Goal: Task Accomplishment & Management: Use online tool/utility

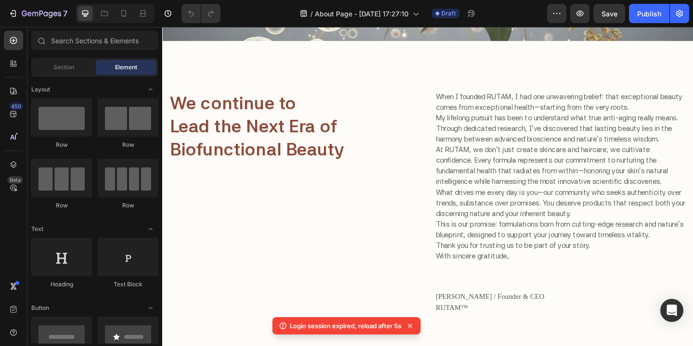
scroll to position [351, 0]
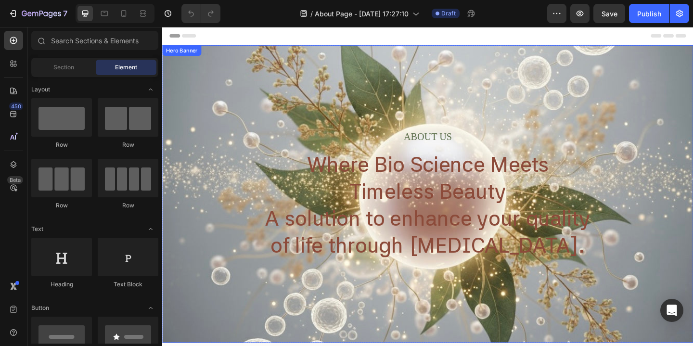
click at [252, 113] on div "About Us Heading Where Bio Science Meets Timeless Beauty A solution to enhance …" at bounding box center [451, 209] width 578 height 324
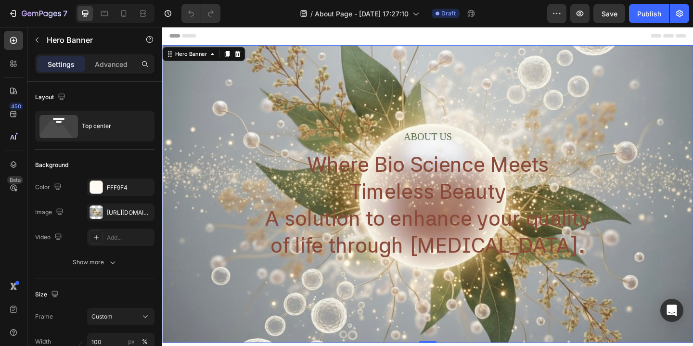
click at [252, 113] on div "About Us Heading Where Bio Science Meets Timeless Beauty A solution to enhance …" at bounding box center [451, 209] width 578 height 324
click at [34, 39] on icon "button" at bounding box center [37, 40] width 8 height 8
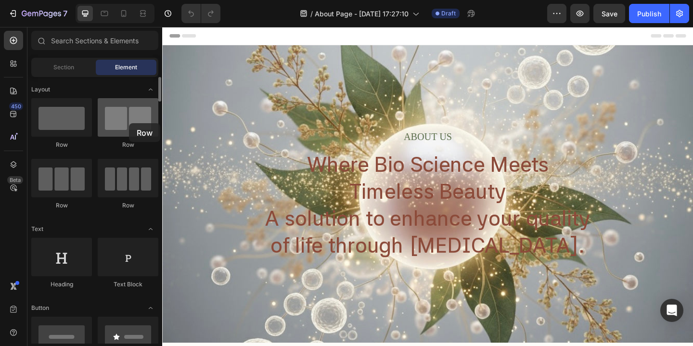
click at [129, 123] on div at bounding box center [128, 117] width 61 height 39
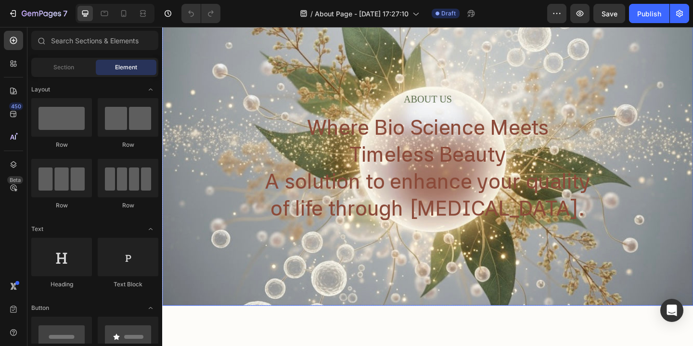
scroll to position [42, 0]
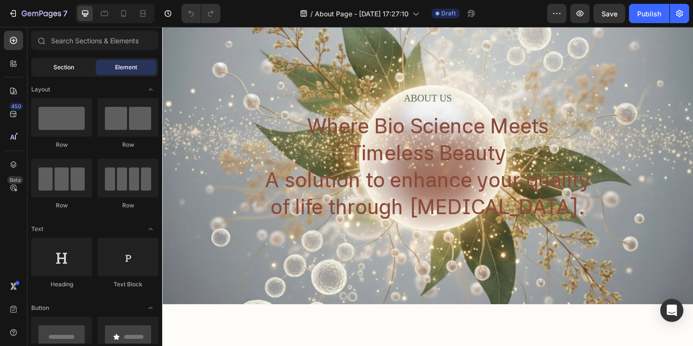
click at [60, 69] on span "Section" at bounding box center [63, 67] width 21 height 9
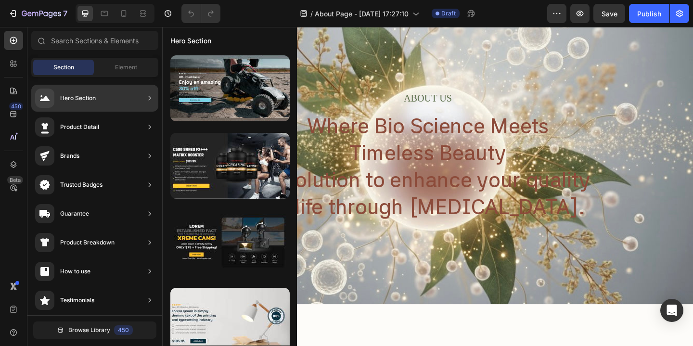
click at [91, 97] on div "Hero Section" at bounding box center [78, 98] width 36 height 10
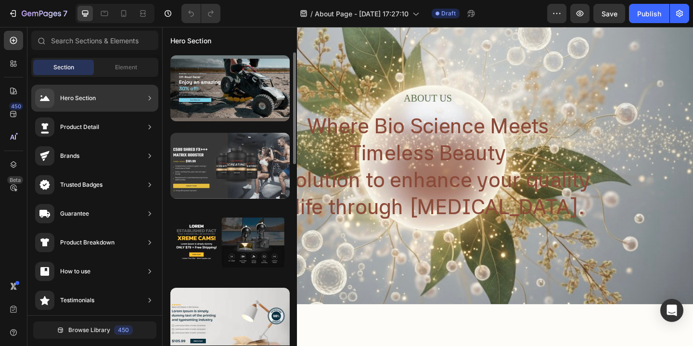
click at [202, 165] on div at bounding box center [229, 166] width 119 height 66
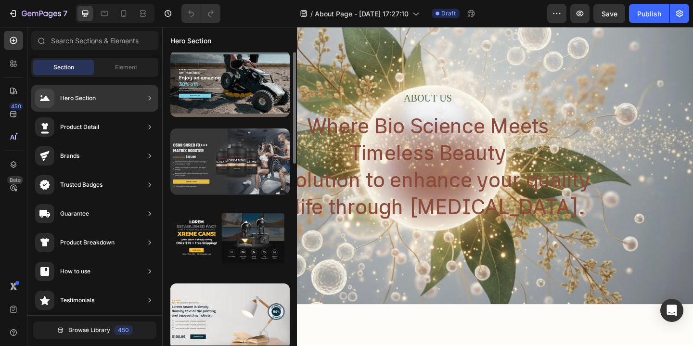
scroll to position [3, 0]
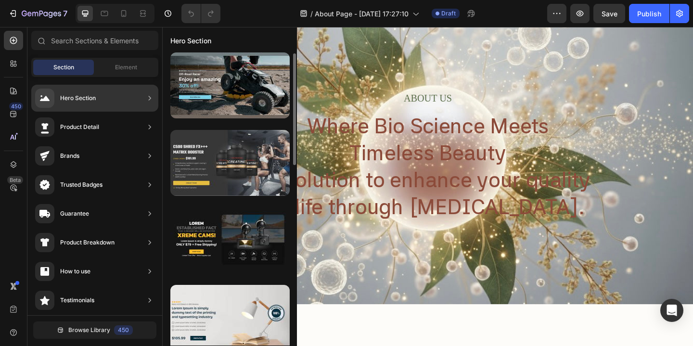
click at [212, 159] on div at bounding box center [229, 163] width 119 height 66
click at [243, 160] on div at bounding box center [229, 163] width 119 height 66
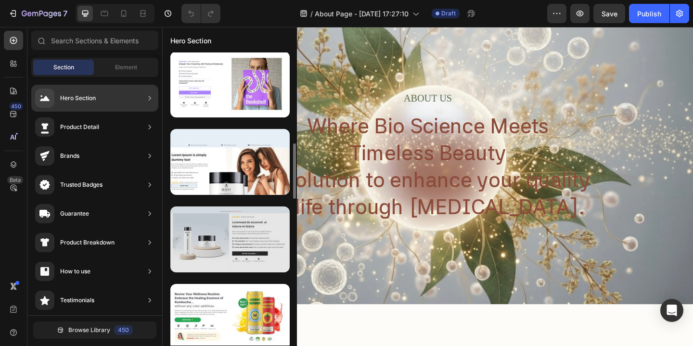
scroll to position [482, 0]
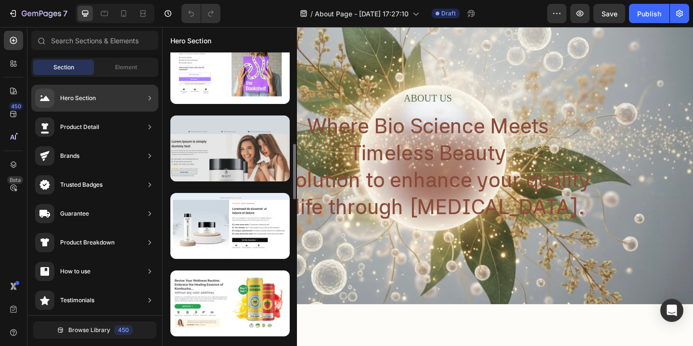
click at [211, 154] on div at bounding box center [229, 149] width 119 height 66
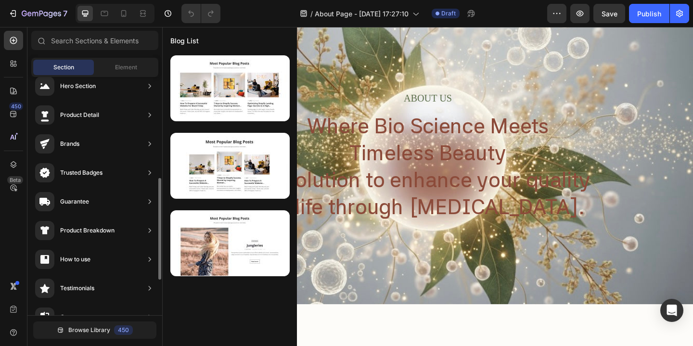
scroll to position [0, 0]
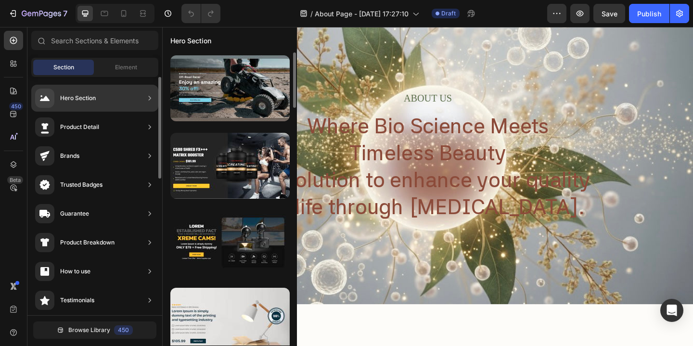
click at [99, 98] on div "Hero Section" at bounding box center [94, 98] width 127 height 27
click at [99, 99] on div "Hero Section" at bounding box center [94, 98] width 127 height 27
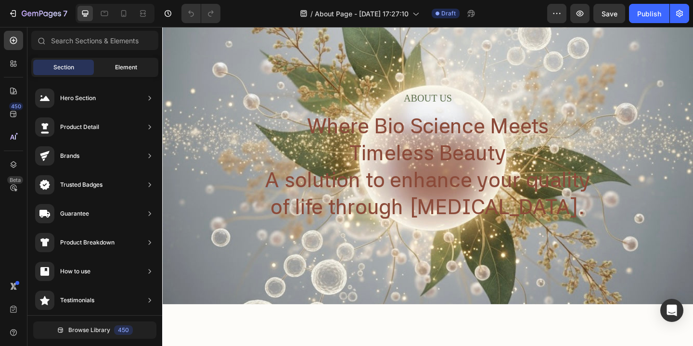
click at [141, 67] on div "Element" at bounding box center [126, 67] width 61 height 15
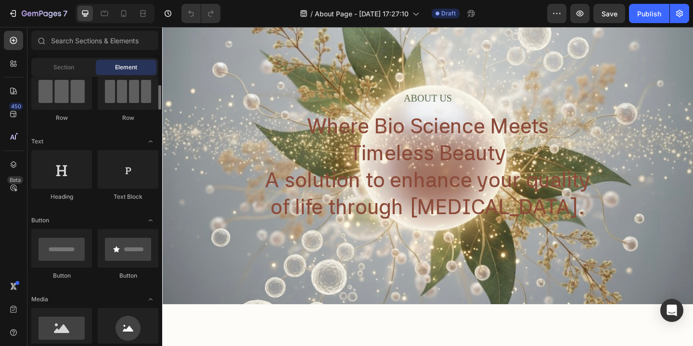
scroll to position [88, 0]
click at [63, 170] on div at bounding box center [61, 169] width 61 height 39
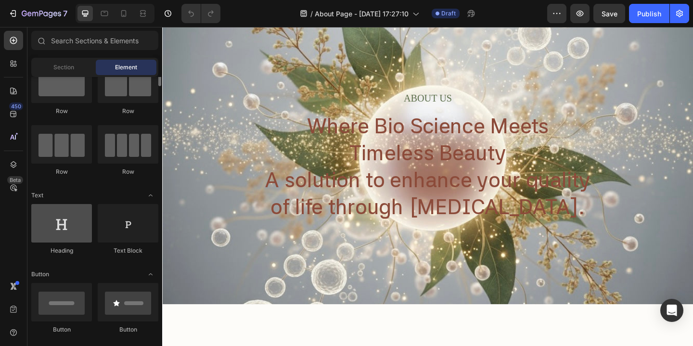
scroll to position [0, 0]
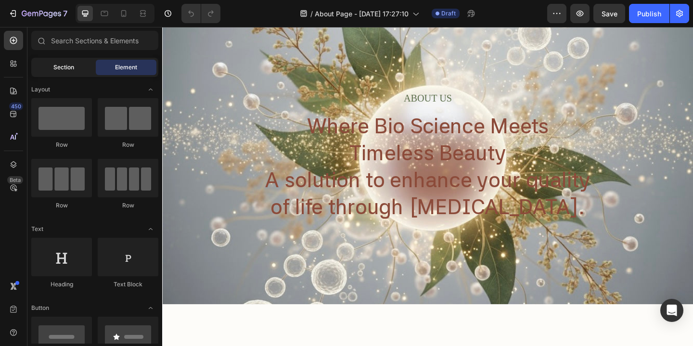
click at [57, 69] on span "Section" at bounding box center [63, 67] width 21 height 9
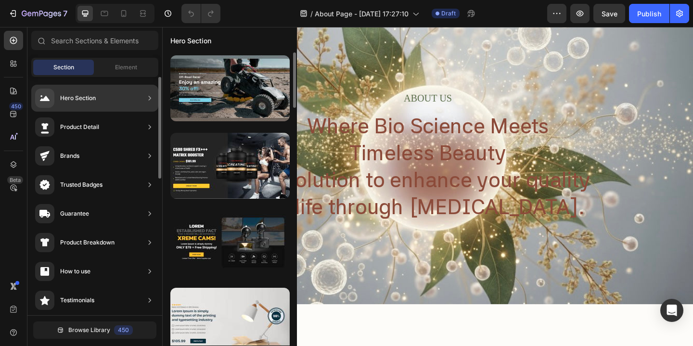
click at [100, 101] on div "Hero Section" at bounding box center [94, 98] width 127 height 27
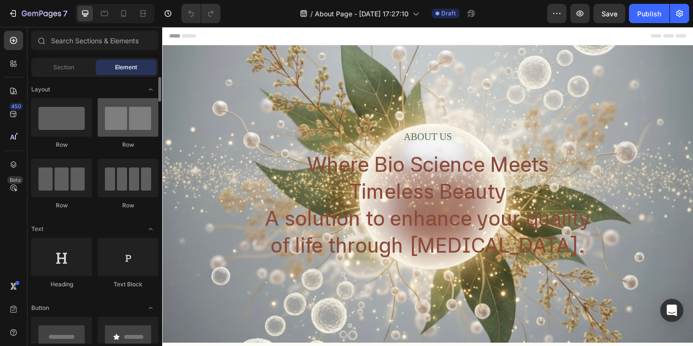
click at [117, 120] on div at bounding box center [128, 117] width 61 height 39
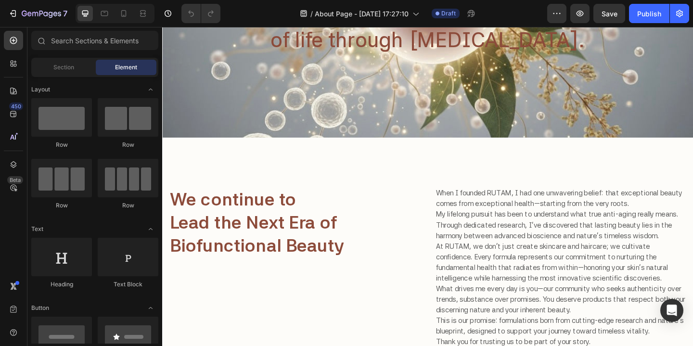
scroll to position [240, 0]
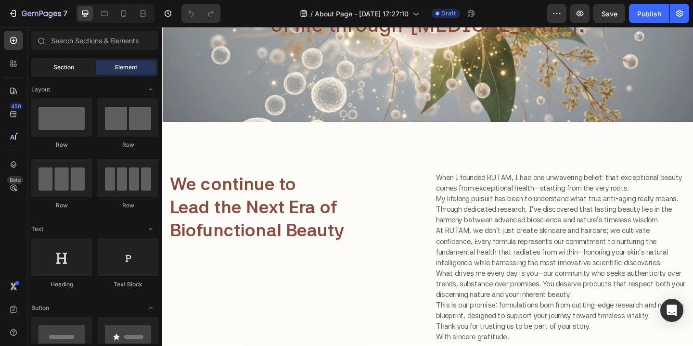
click at [45, 71] on div "Section" at bounding box center [63, 67] width 61 height 15
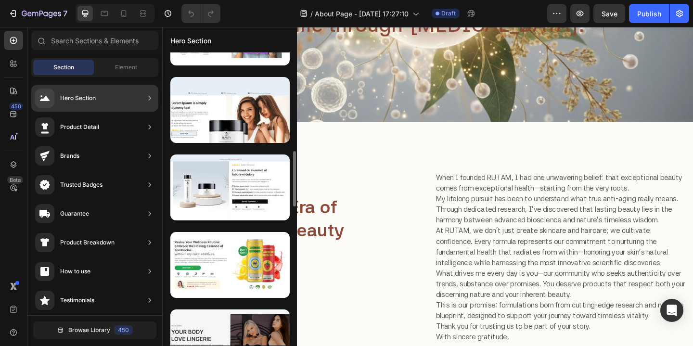
scroll to position [540, 0]
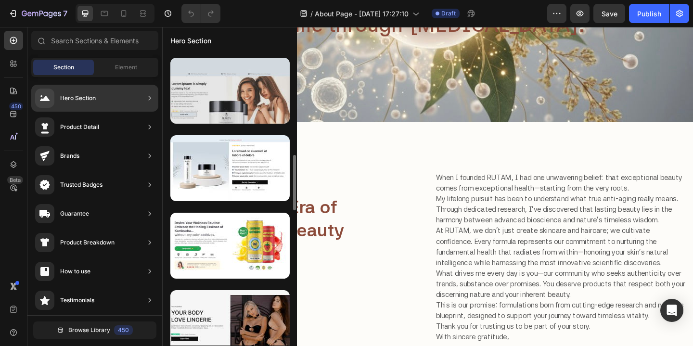
click at [213, 107] on div at bounding box center [229, 91] width 119 height 66
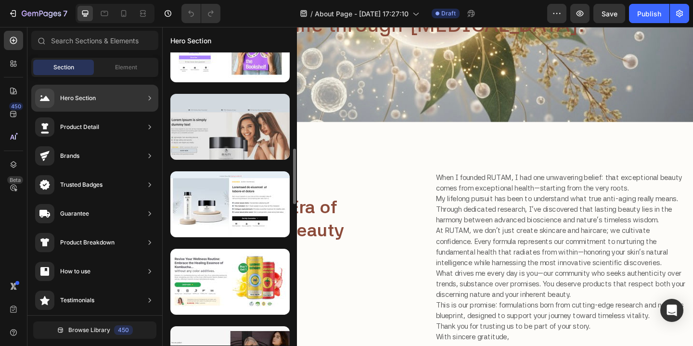
scroll to position [505, 0]
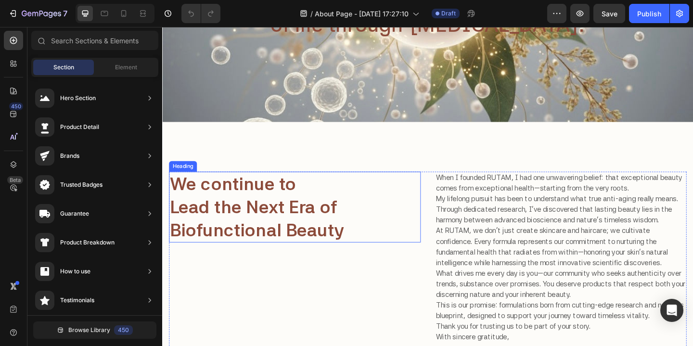
click at [304, 231] on h2 "We continue to Lead the Next Era of Biofunctional Beauty" at bounding box center [306, 222] width 274 height 77
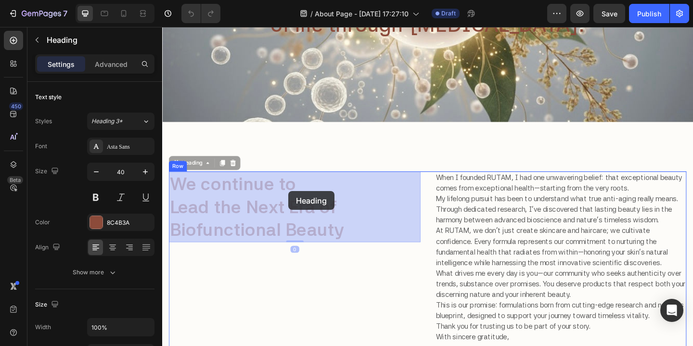
drag, startPoint x: 288, startPoint y: 204, endPoint x: 299, endPoint y: 207, distance: 11.9
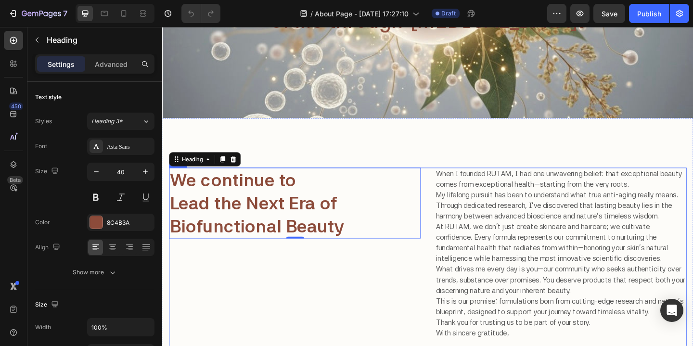
scroll to position [246, 0]
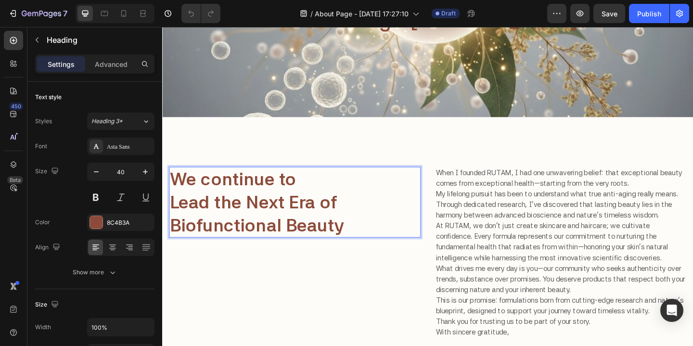
click at [337, 223] on p "We continue to Lead the Next Era of Biofunctional Beauty" at bounding box center [306, 217] width 272 height 75
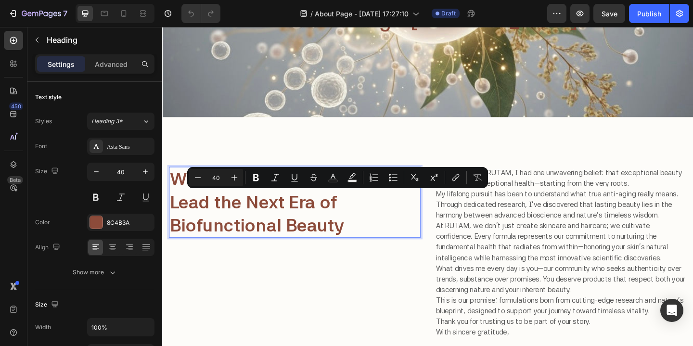
click at [399, 236] on p "We continue to Lead the Next Era of Biofunctional Beauty" at bounding box center [306, 217] width 272 height 75
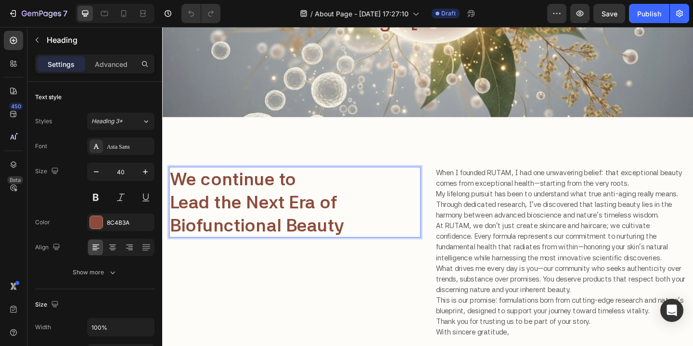
click at [430, 213] on p "We continue to Lead the Next Era of Biofunctional Beauty" at bounding box center [306, 217] width 272 height 75
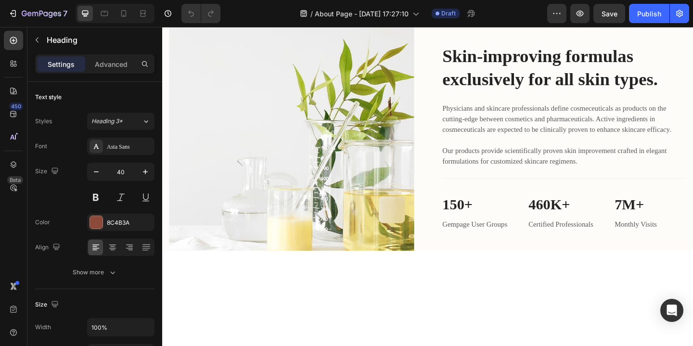
scroll to position [858, 0]
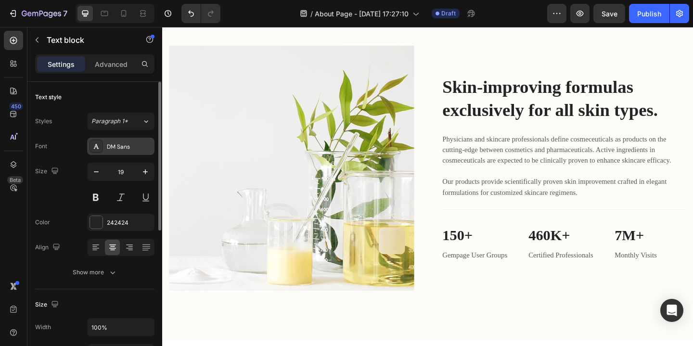
click at [120, 148] on div "DM Sans" at bounding box center [129, 147] width 45 height 9
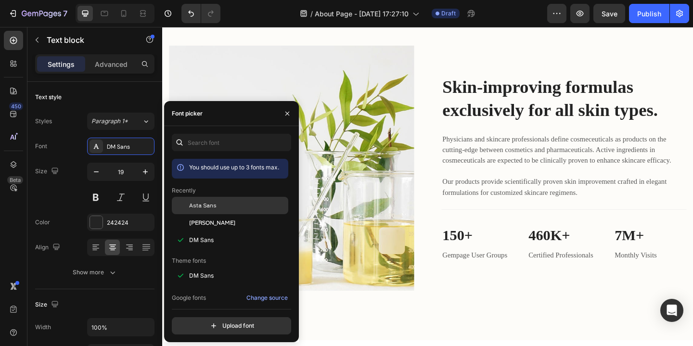
click at [209, 207] on span "Asta Sans" at bounding box center [202, 205] width 27 height 9
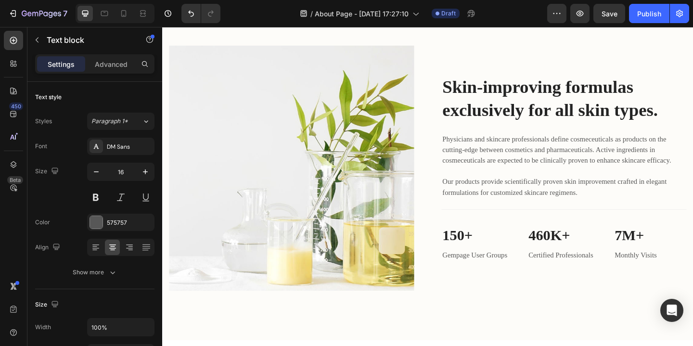
click at [140, 147] on div "DM Sans" at bounding box center [129, 147] width 45 height 9
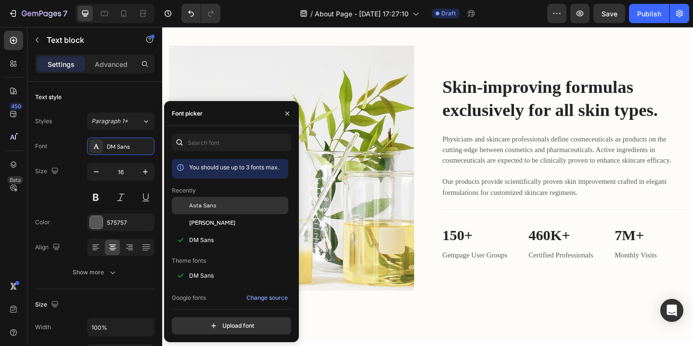
click at [209, 208] on span "Asta Sans" at bounding box center [202, 205] width 27 height 9
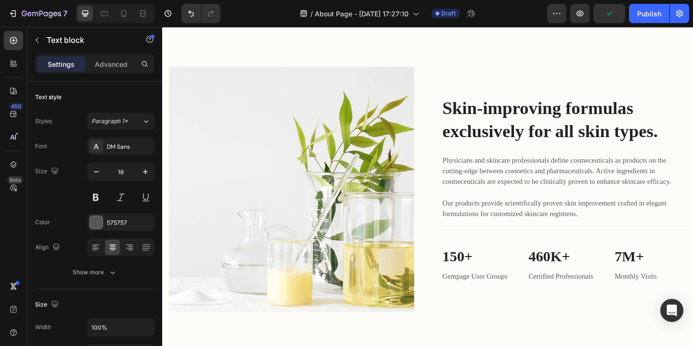
click at [93, 171] on icon "button" at bounding box center [96, 172] width 10 height 10
type input "15"
click at [99, 170] on icon "button" at bounding box center [96, 172] width 10 height 10
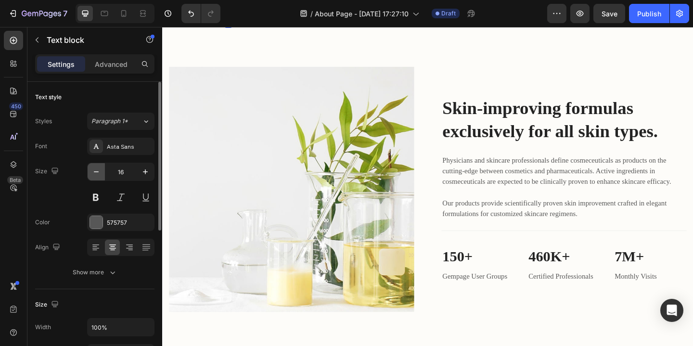
type input "15"
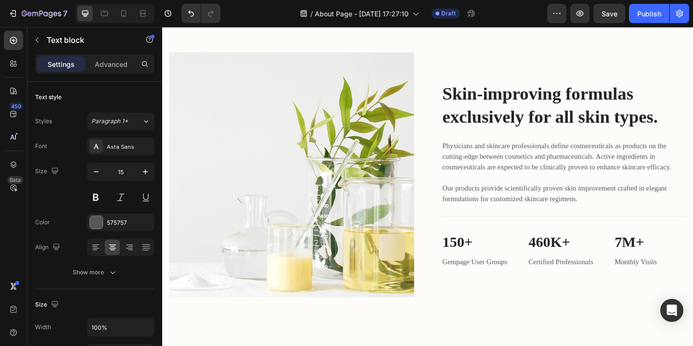
click at [125, 148] on div "DM Sans" at bounding box center [129, 147] width 45 height 9
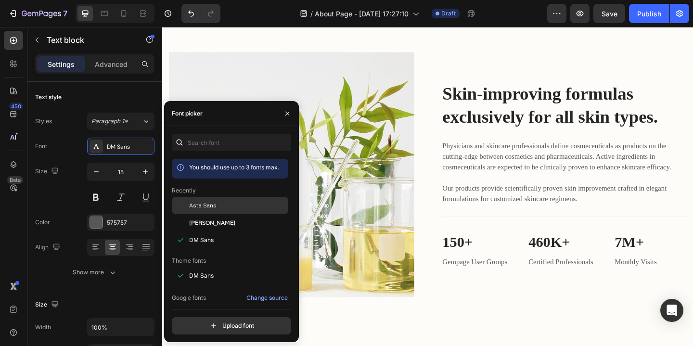
click at [204, 208] on span "Asta Sans" at bounding box center [202, 205] width 27 height 9
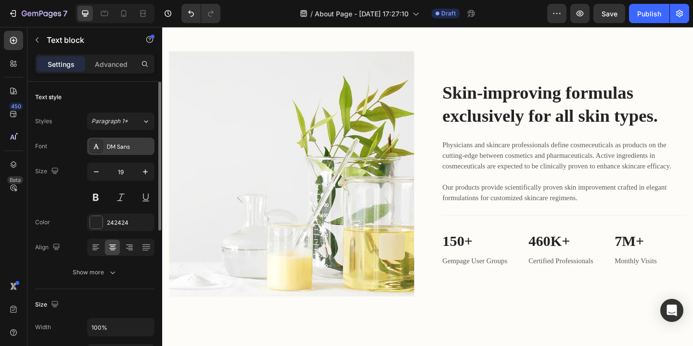
click at [132, 147] on div "DM Sans" at bounding box center [129, 147] width 45 height 9
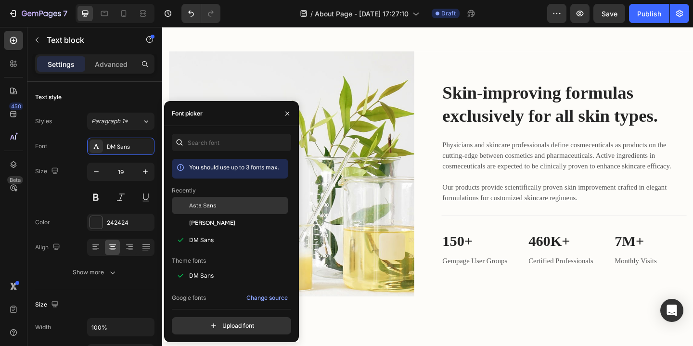
click at [203, 205] on span "Asta Sans" at bounding box center [202, 205] width 27 height 9
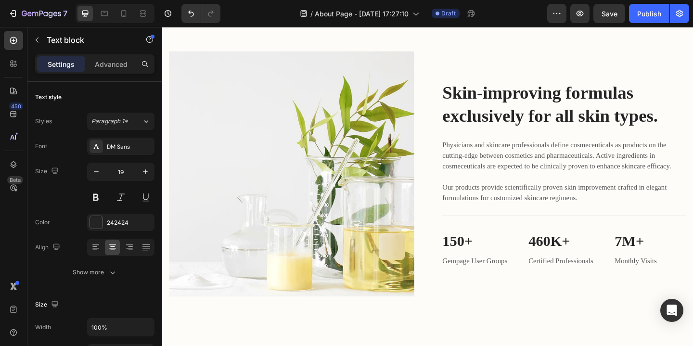
click at [130, 147] on div "DM Sans" at bounding box center [129, 147] width 45 height 9
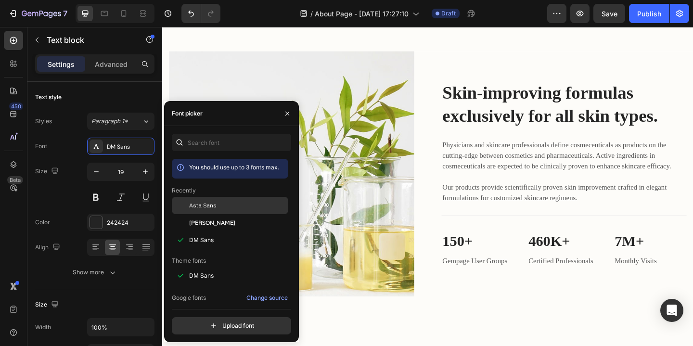
click at [203, 203] on span "Asta Sans" at bounding box center [202, 205] width 27 height 9
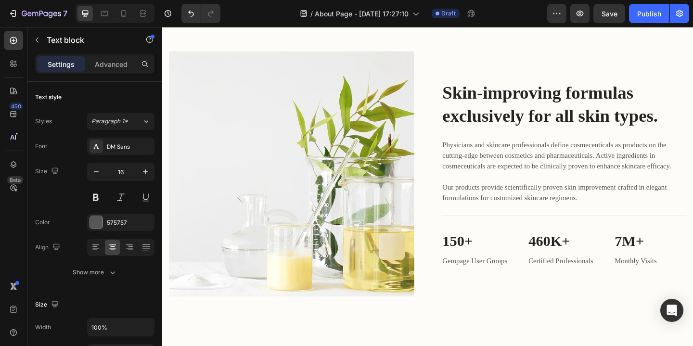
click at [144, 148] on div "DM Sans" at bounding box center [129, 147] width 45 height 9
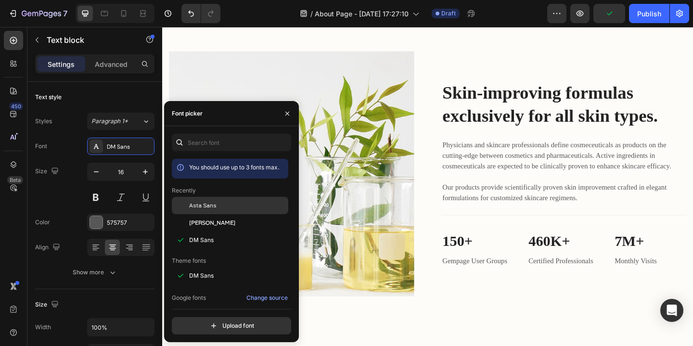
click at [202, 205] on span "Asta Sans" at bounding box center [202, 205] width 27 height 9
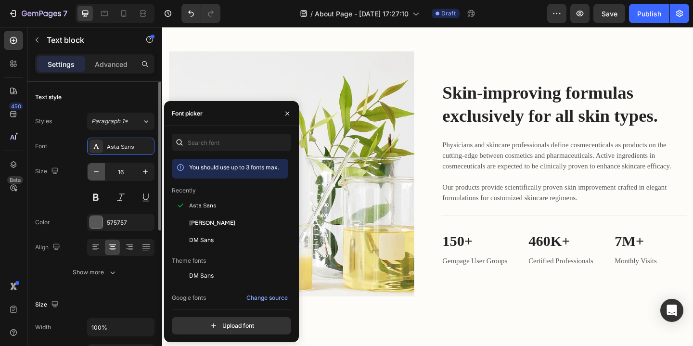
click at [98, 172] on icon "button" at bounding box center [96, 171] width 5 height 1
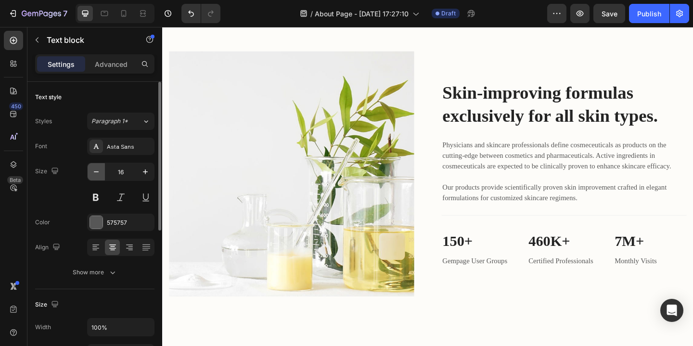
type input "15"
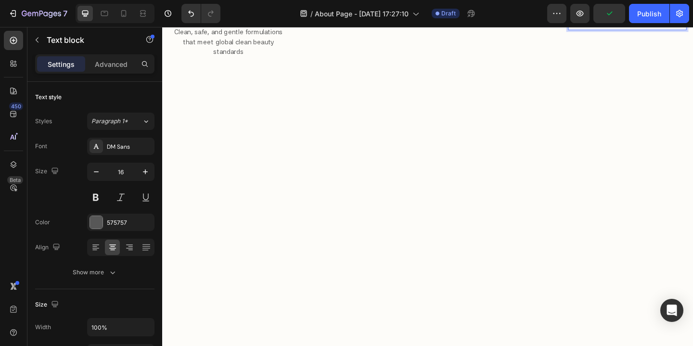
scroll to position [812, 0]
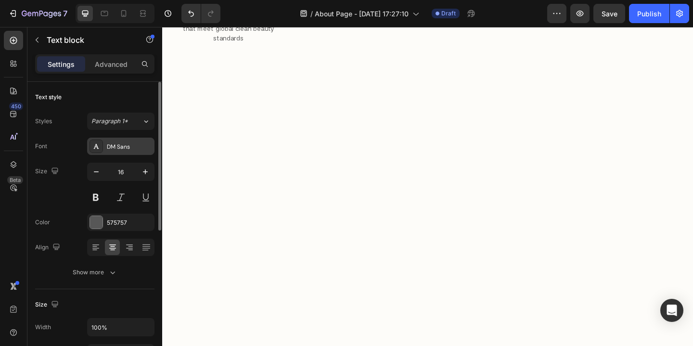
click at [124, 151] on div "DM Sans" at bounding box center [120, 146] width 67 height 17
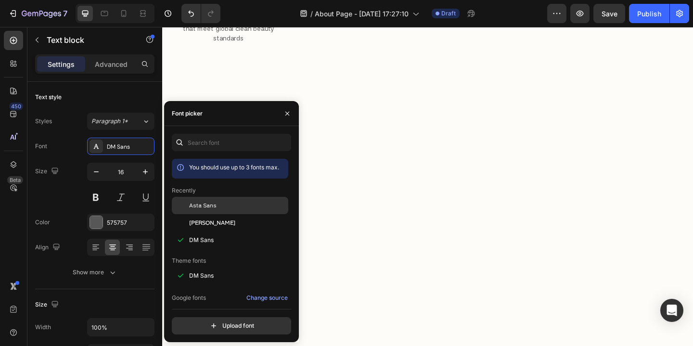
click at [203, 207] on span "Asta Sans" at bounding box center [202, 205] width 27 height 9
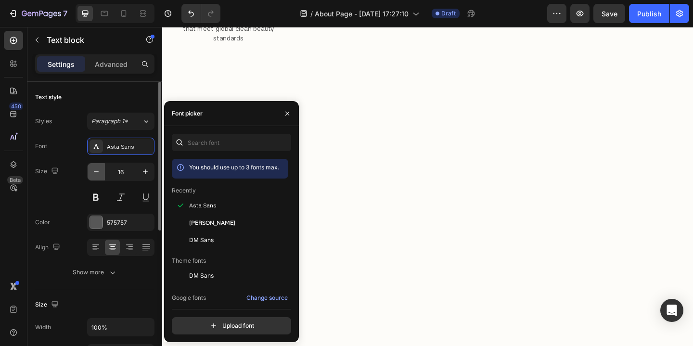
click at [96, 170] on icon "button" at bounding box center [96, 172] width 10 height 10
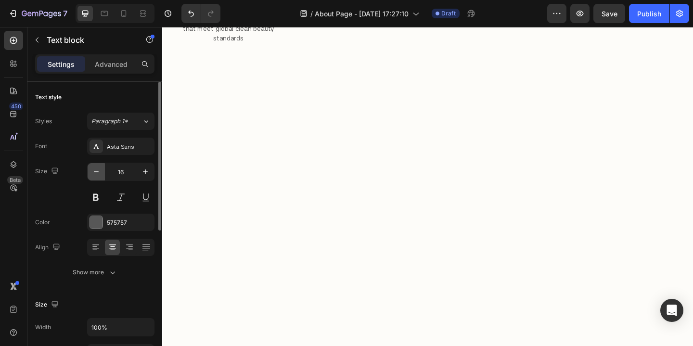
type input "15"
click at [132, 150] on div "DM Sans" at bounding box center [129, 147] width 45 height 9
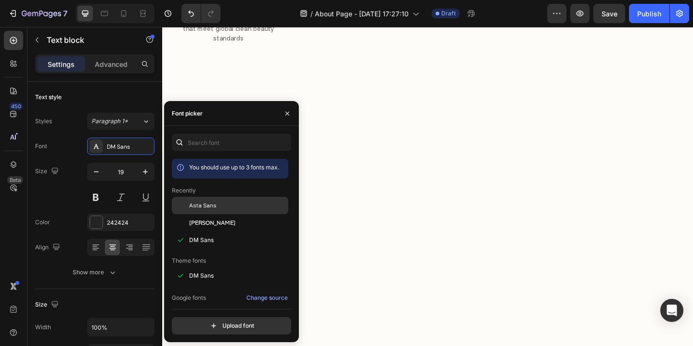
click at [217, 206] on div "Asta Sans" at bounding box center [237, 205] width 97 height 9
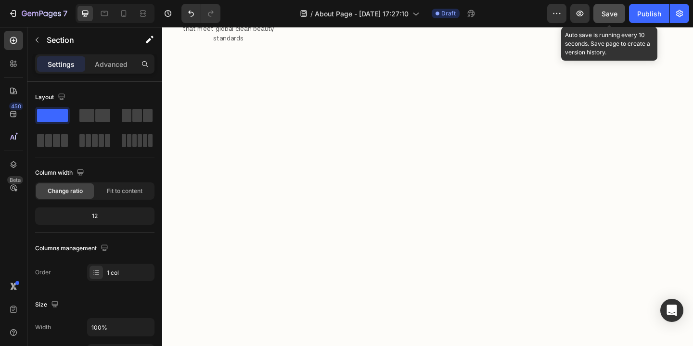
click at [605, 14] on span "Save" at bounding box center [610, 14] width 16 height 8
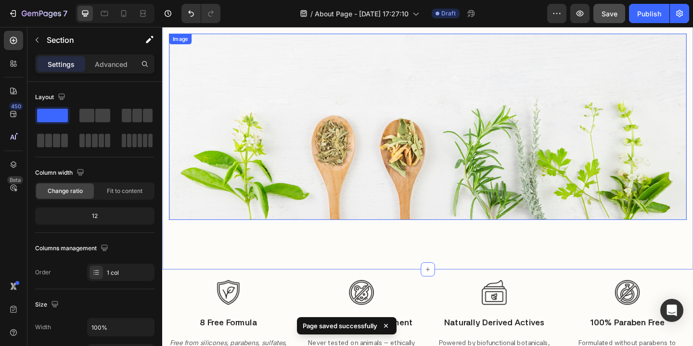
scroll to position [664, 0]
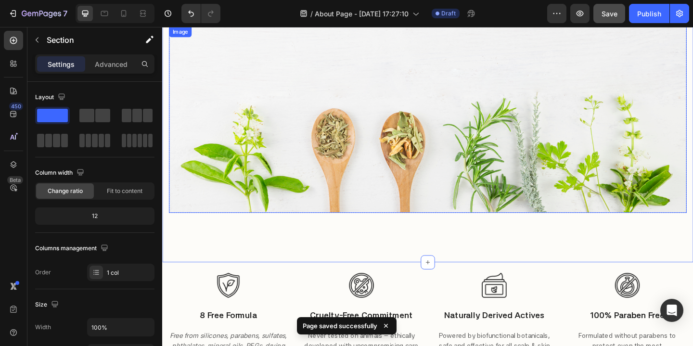
click at [459, 123] on img at bounding box center [450, 127] width 563 height 203
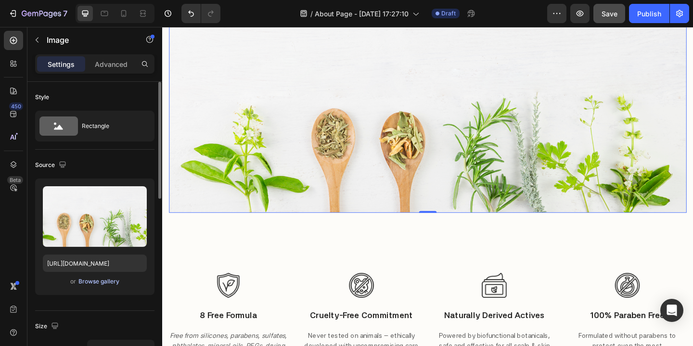
click at [112, 282] on div "Browse gallery" at bounding box center [98, 281] width 41 height 9
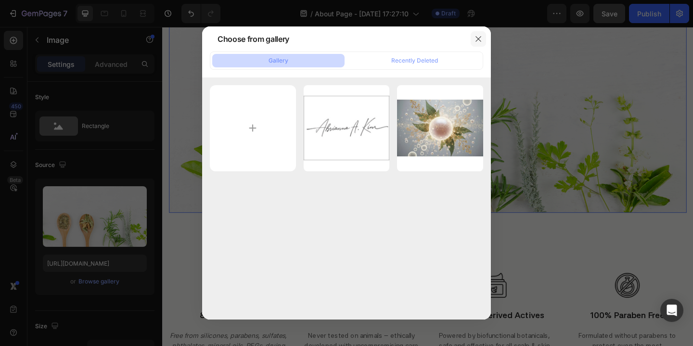
click at [478, 40] on icon "button" at bounding box center [479, 39] width 8 height 8
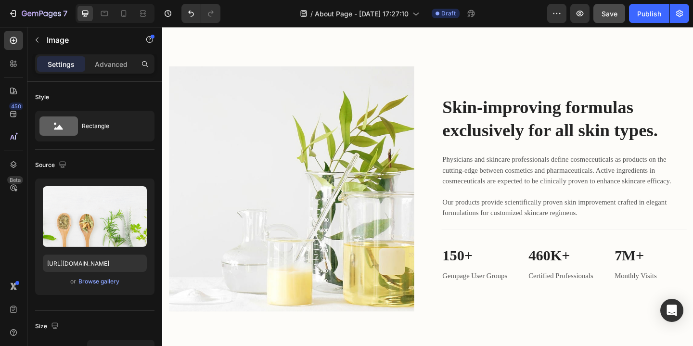
scroll to position [1066, 0]
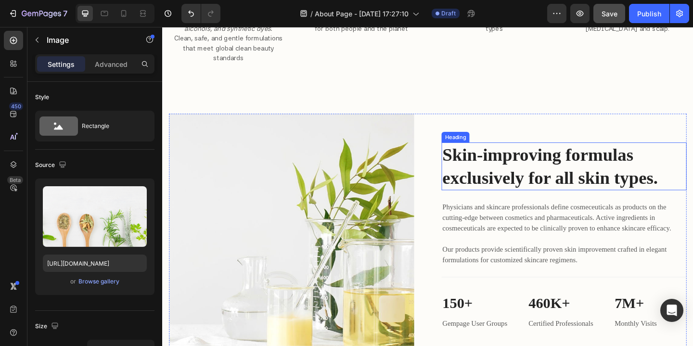
click at [586, 158] on p "Skin-improving formulas exclusively for all skin types." at bounding box center [599, 179] width 265 height 50
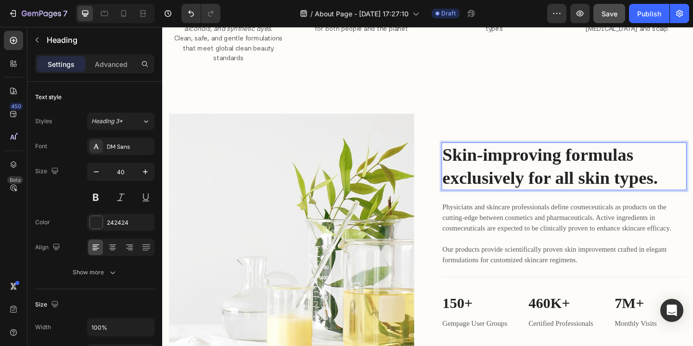
click at [693, 192] on p "Skin-improving formulas exclusively for all skin types." at bounding box center [599, 179] width 265 height 50
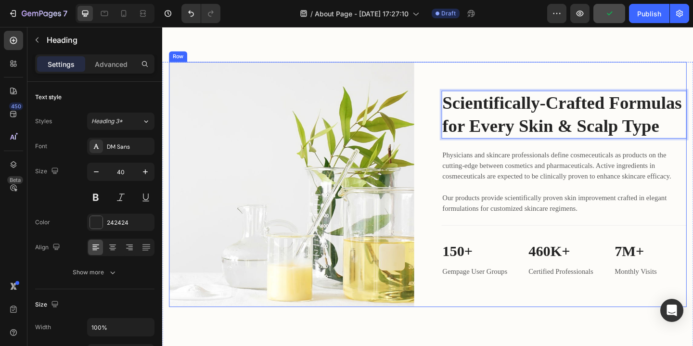
scroll to position [1132, 0]
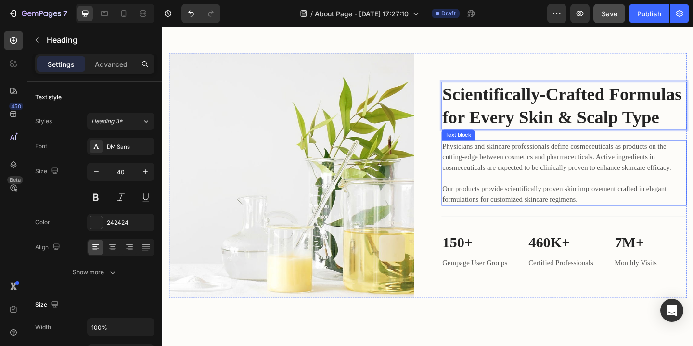
click at [631, 188] on p "Physicians and skincare professionals define cosmeceuticals as products on the …" at bounding box center [599, 185] width 265 height 69
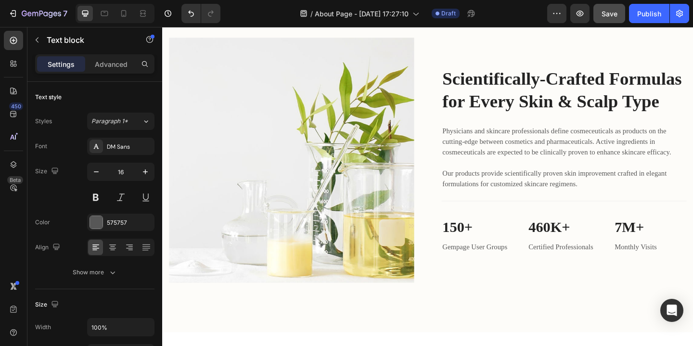
scroll to position [1151, 0]
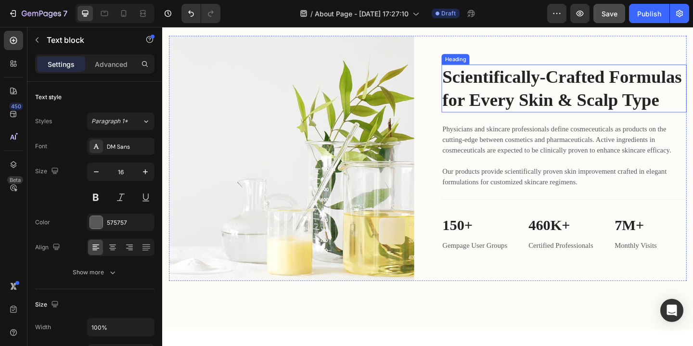
click at [642, 81] on h2 "Scientifically-Crafted Formulas for Every Skin & Scalp Type" at bounding box center [599, 94] width 267 height 52
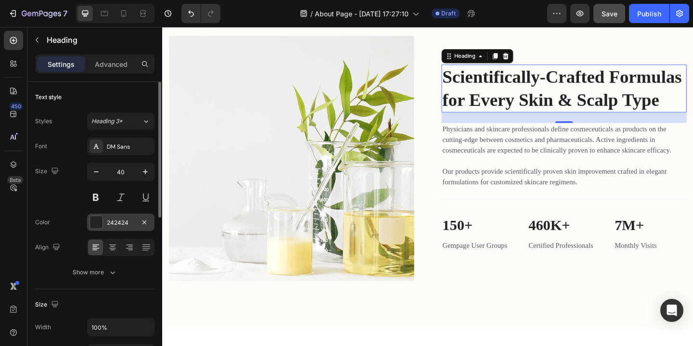
click at [98, 222] on div at bounding box center [96, 222] width 13 height 13
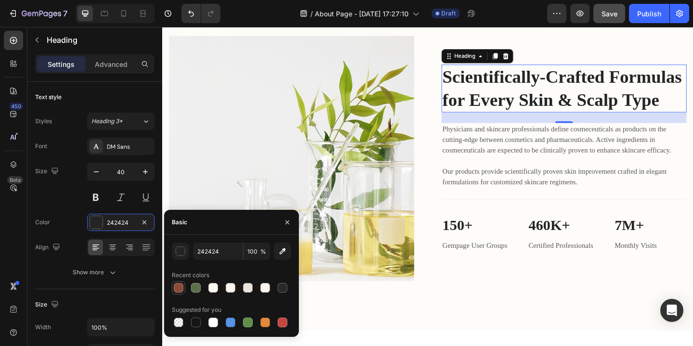
click at [179, 286] on div at bounding box center [179, 288] width 10 height 10
type input "8C4B3A"
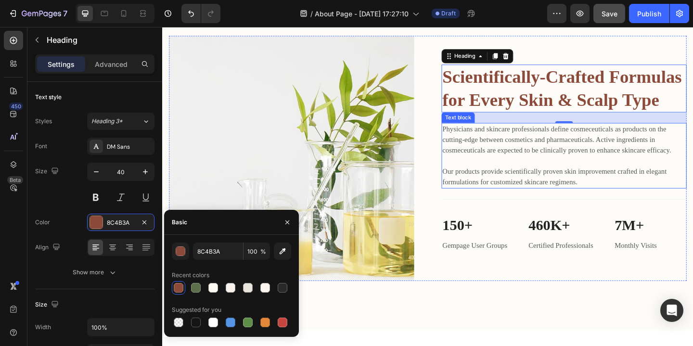
click at [546, 140] on p "Physicians and skincare professionals define cosmeceuticals as products on the …" at bounding box center [599, 166] width 265 height 69
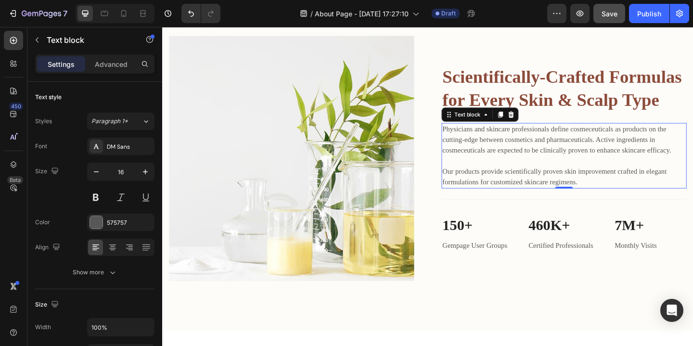
click at [628, 194] on p "Physicians and skincare professionals define cosmeceuticals as products on the …" at bounding box center [599, 166] width 265 height 69
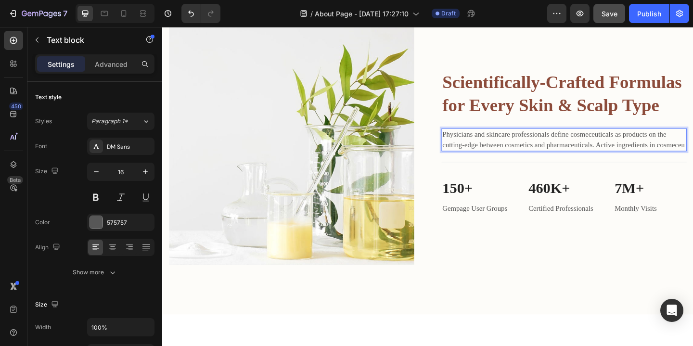
scroll to position [1174, 0]
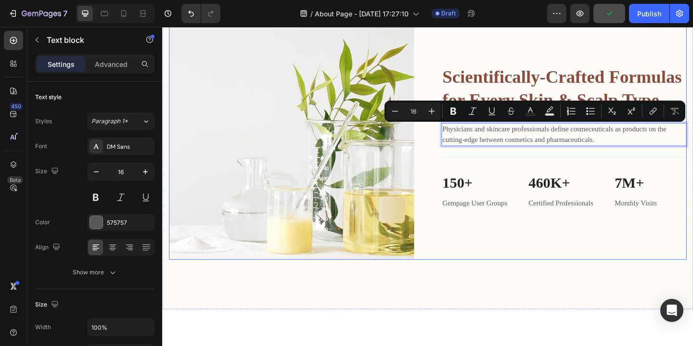
drag, startPoint x: 637, startPoint y: 148, endPoint x: 463, endPoint y: 137, distance: 173.7
click at [463, 137] on div "Image Scientifically-Crafted Formulas for Every Skin & Scalp Type Heading Physi…" at bounding box center [450, 146] width 563 height 267
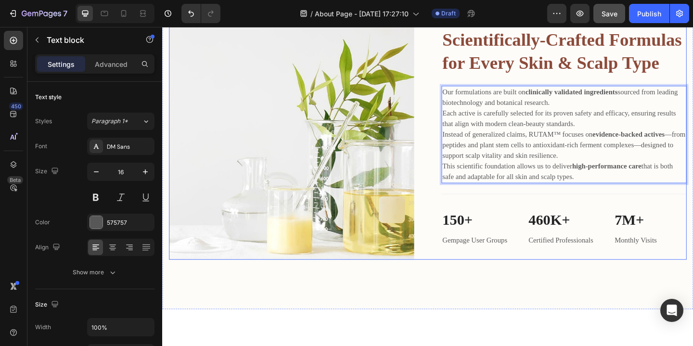
scroll to position [1183, 0]
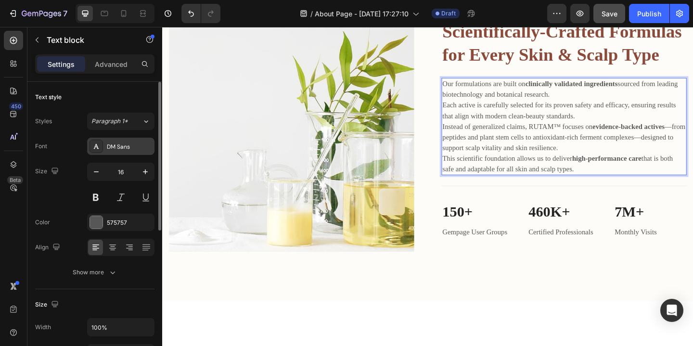
click at [128, 145] on div "DM Sans" at bounding box center [129, 147] width 45 height 9
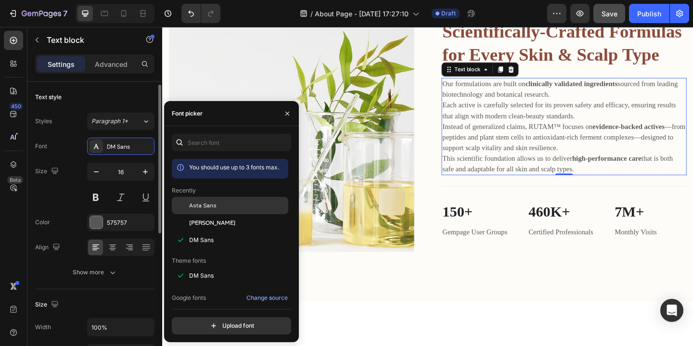
click at [198, 204] on span "Asta Sans" at bounding box center [202, 205] width 27 height 9
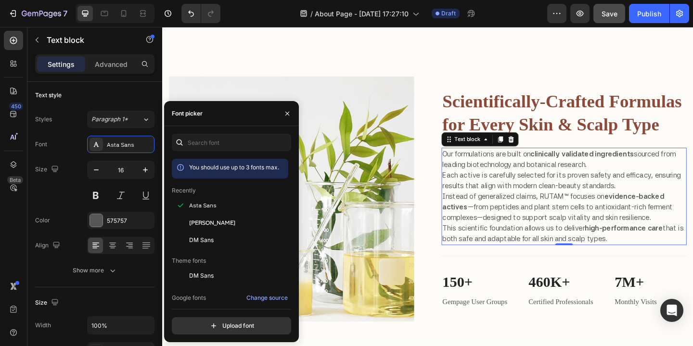
scroll to position [1107, 0]
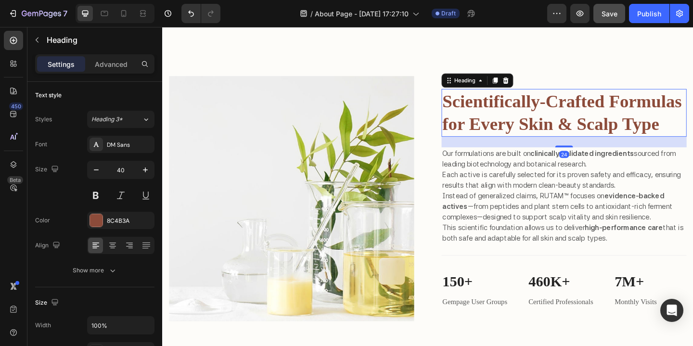
click at [590, 108] on h2 "Scientifically-Crafted Formulas for Every Skin & Scalp Type" at bounding box center [599, 120] width 267 height 52
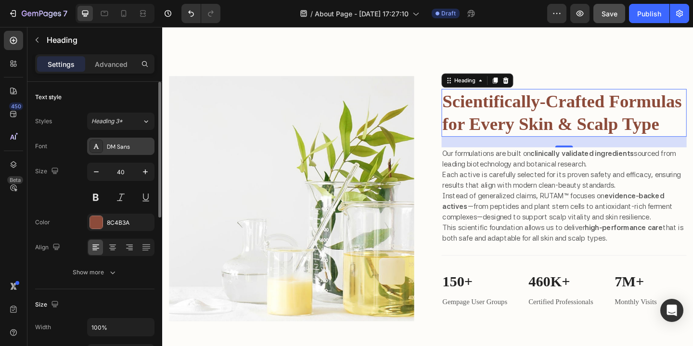
click at [137, 149] on div "DM Sans" at bounding box center [129, 147] width 45 height 9
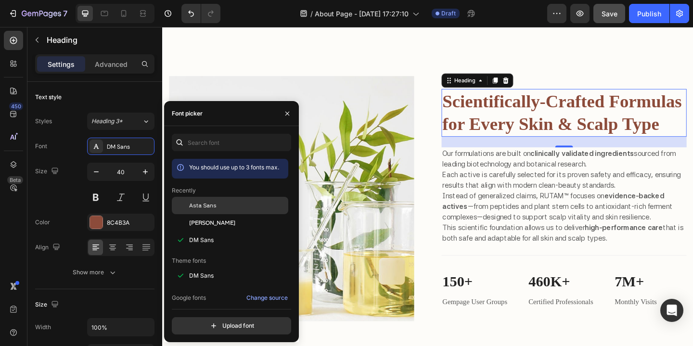
click at [218, 206] on div "Asta Sans" at bounding box center [237, 205] width 97 height 9
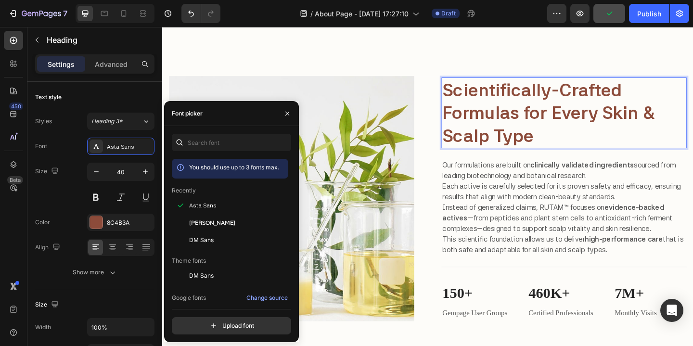
click at [589, 100] on h2 "Scientifically-Crafted Formulas for Every Skin & Scalp Type" at bounding box center [599, 120] width 267 height 77
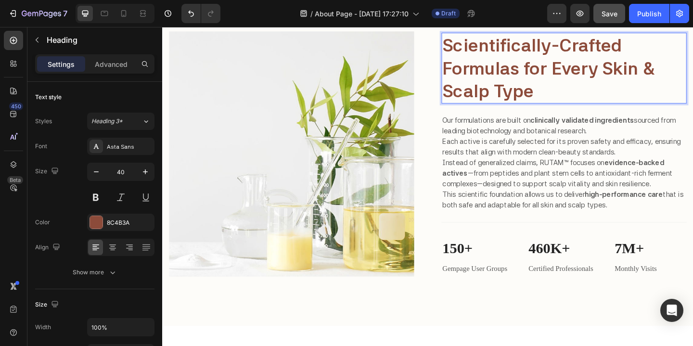
scroll to position [1157, 0]
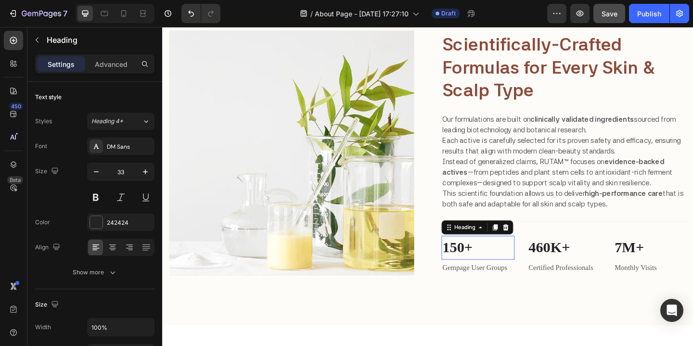
click at [497, 269] on p "150+" at bounding box center [506, 267] width 78 height 24
click at [496, 267] on p "150+" at bounding box center [506, 267] width 78 height 24
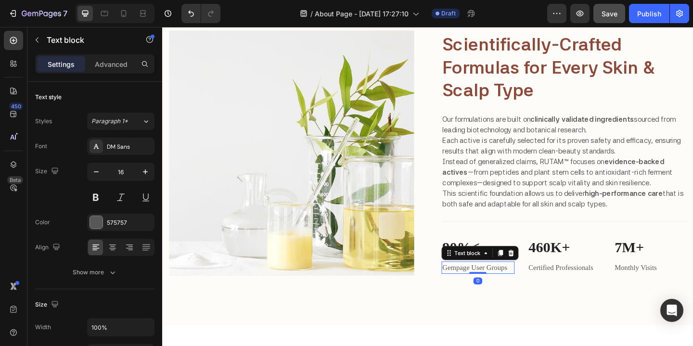
click at [533, 292] on p "Gempage User Groups" at bounding box center [506, 289] width 78 height 12
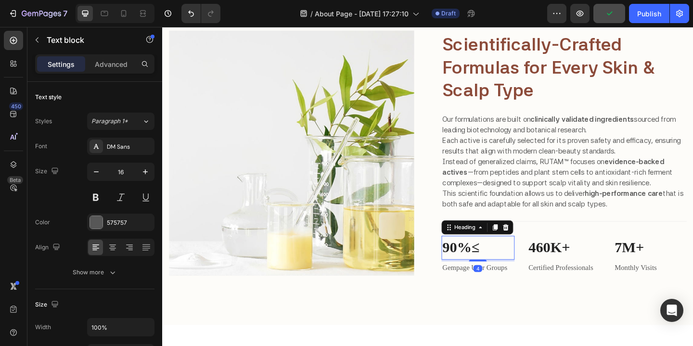
click at [524, 261] on p "90%≤" at bounding box center [506, 267] width 78 height 24
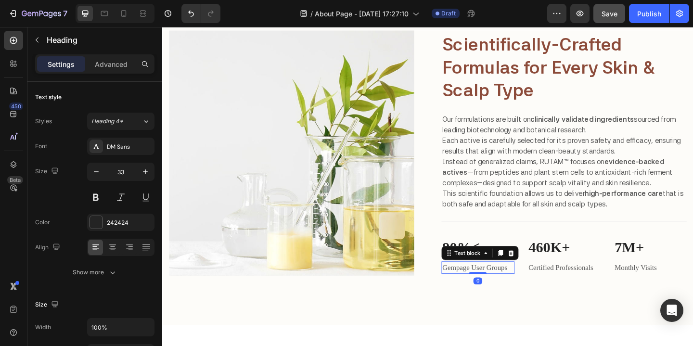
click at [529, 289] on p "Gempage User Groups" at bounding box center [506, 289] width 78 height 12
click at [533, 289] on p "Gempage User Groups" at bounding box center [506, 289] width 78 height 12
click at [540, 288] on p "Gempage User Groups" at bounding box center [506, 289] width 78 height 12
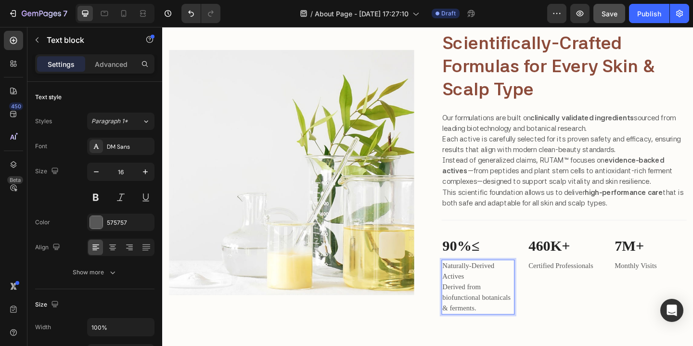
click at [527, 284] on p "Naturally-Derived Actives Derived from biofunctional botanicals & ferments." at bounding box center [506, 310] width 78 height 58
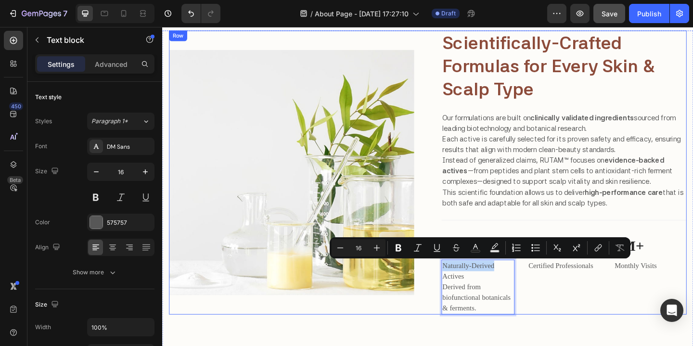
drag, startPoint x: 522, startPoint y: 286, endPoint x: 480, endPoint y: 286, distance: 42.4
click at [469, 286] on p "Naturally-Derived Actives Derived from biofunctional botanicals & ferments." at bounding box center [506, 310] width 78 height 58
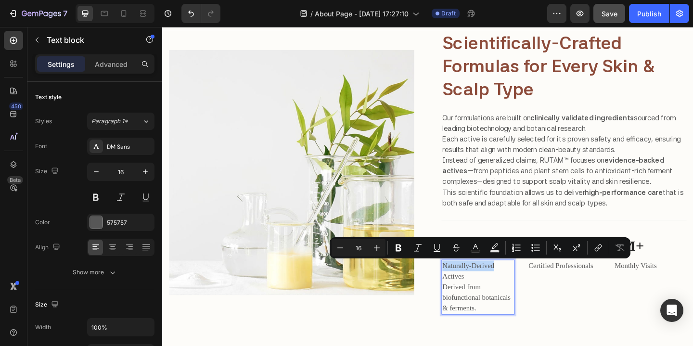
copy p "Naturally-Derived"
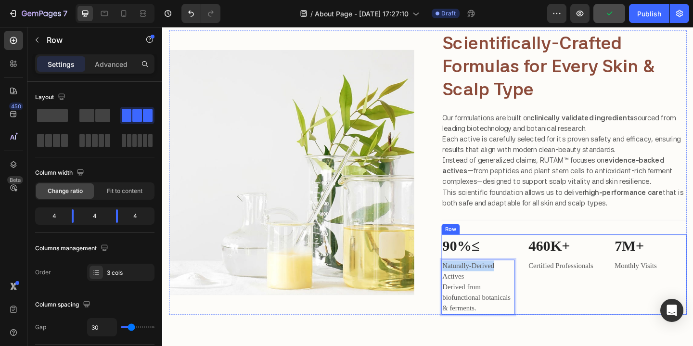
click at [572, 313] on div "460K+ Heading Certified Professionals Text block" at bounding box center [599, 297] width 79 height 88
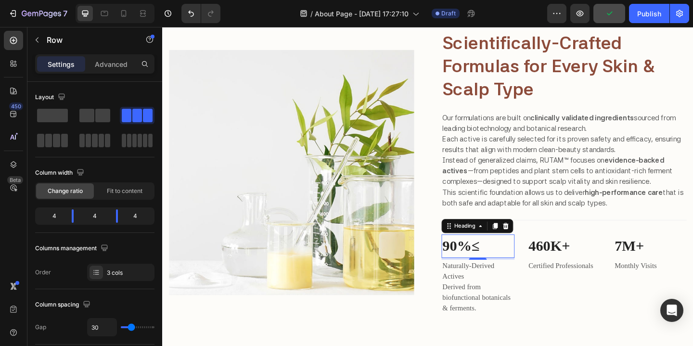
click at [513, 265] on p "90%≤" at bounding box center [506, 266] width 78 height 24
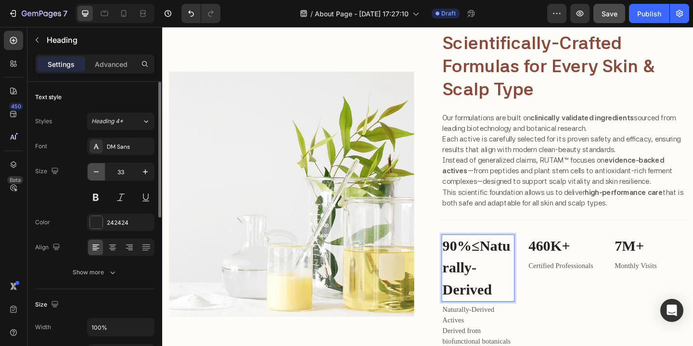
click at [98, 173] on icon "button" at bounding box center [96, 172] width 10 height 10
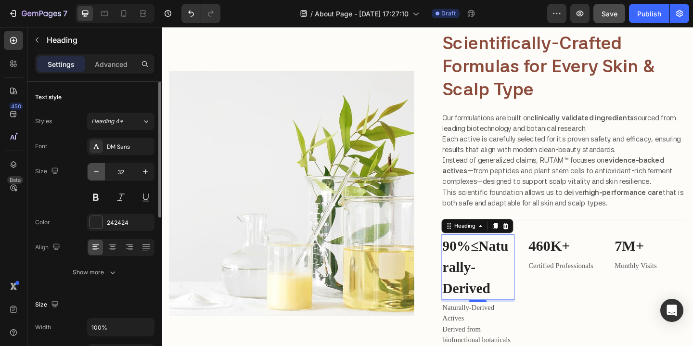
click at [98, 173] on icon "button" at bounding box center [96, 172] width 10 height 10
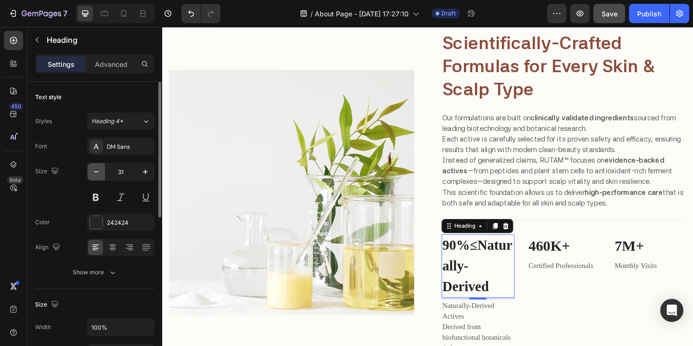
click at [98, 173] on icon "button" at bounding box center [96, 172] width 10 height 10
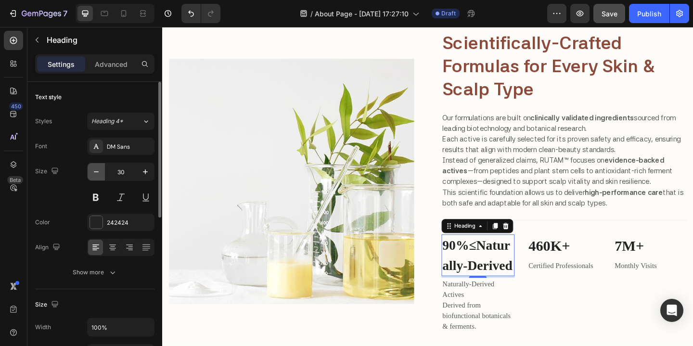
click at [98, 173] on icon "button" at bounding box center [96, 172] width 10 height 10
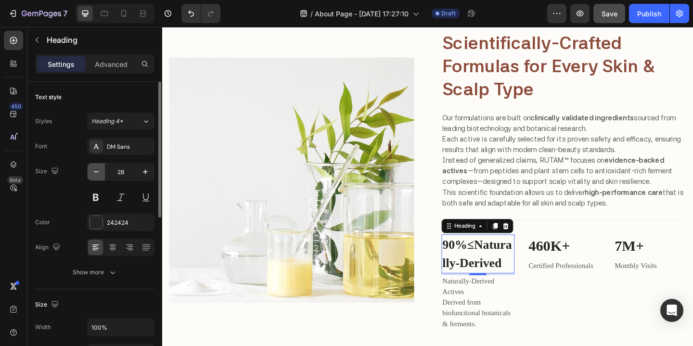
click at [98, 173] on icon "button" at bounding box center [96, 172] width 10 height 10
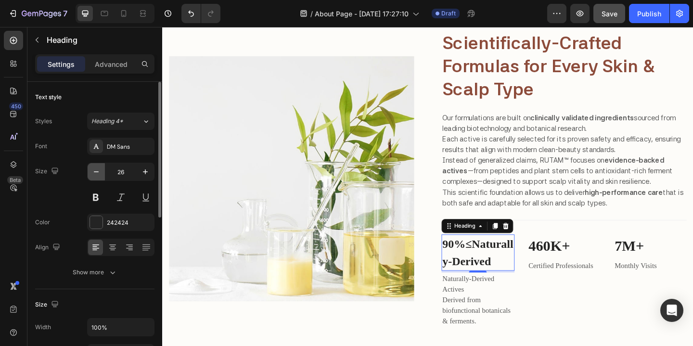
click at [98, 173] on icon "button" at bounding box center [96, 172] width 10 height 10
type input "24"
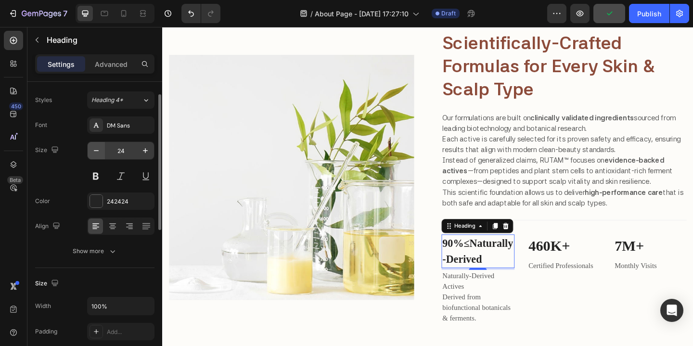
scroll to position [18, 0]
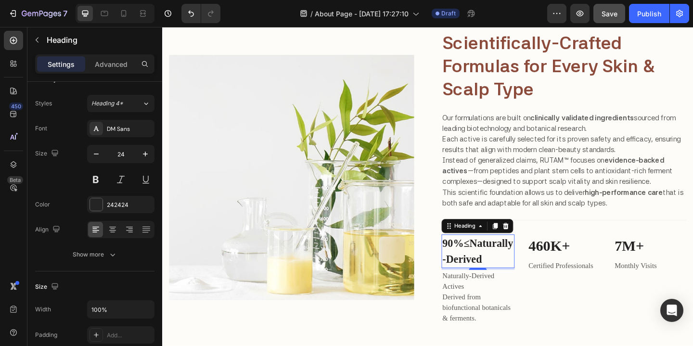
click at [498, 260] on p "90%≤Naturally-Derived" at bounding box center [506, 271] width 78 height 35
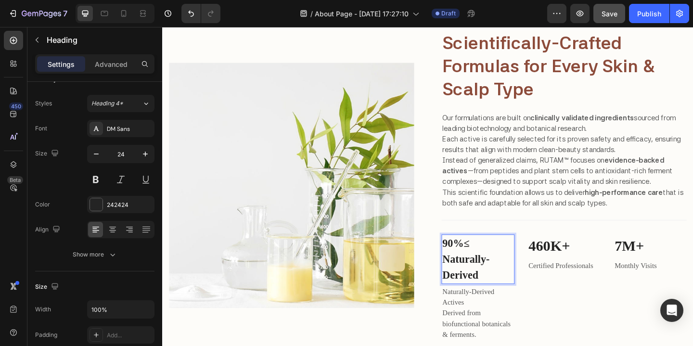
click at [500, 260] on p "90%≤ Naturally-Derived" at bounding box center [506, 280] width 78 height 52
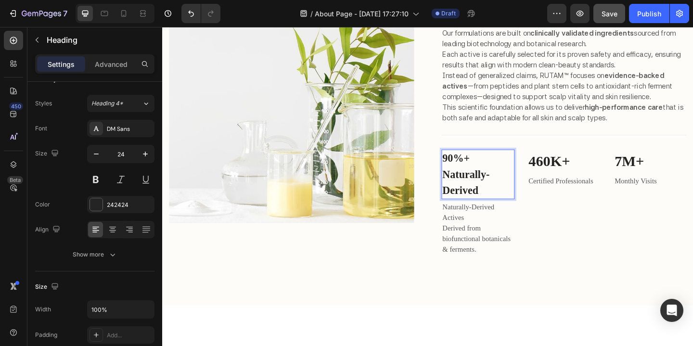
scroll to position [1250, 0]
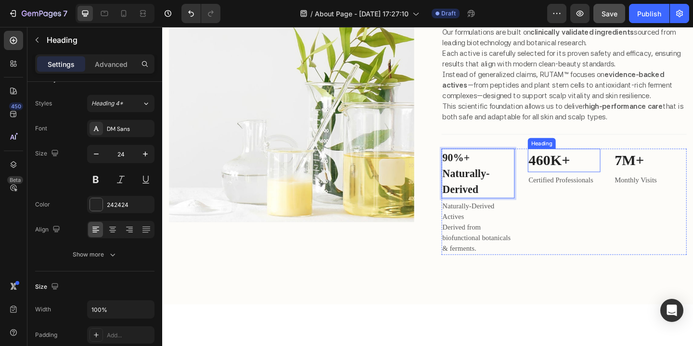
click at [601, 169] on p "460K+" at bounding box center [600, 172] width 78 height 24
click at [475, 195] on p "90%+ Naturally-Derived" at bounding box center [506, 186] width 78 height 52
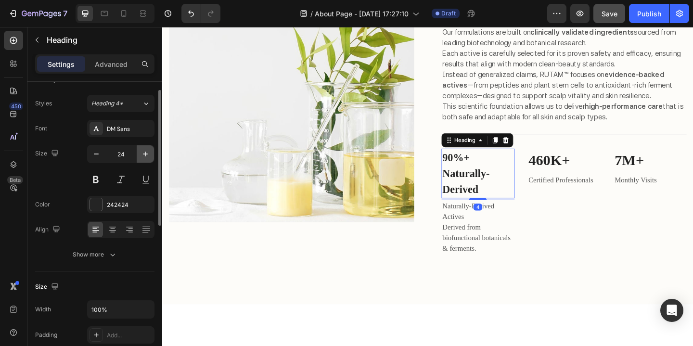
click at [145, 153] on icon "button" at bounding box center [145, 154] width 5 height 5
type input "26"
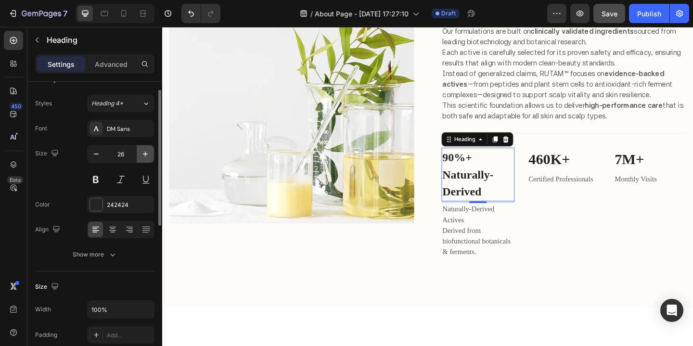
scroll to position [1252, 0]
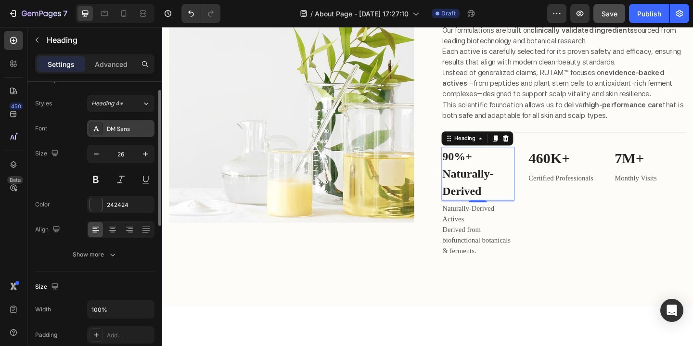
click at [131, 125] on div "DM Sans" at bounding box center [129, 129] width 45 height 9
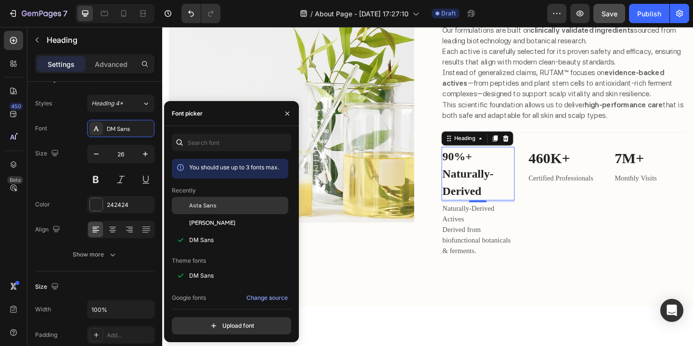
click at [212, 207] on span "Asta Sans" at bounding box center [202, 205] width 27 height 9
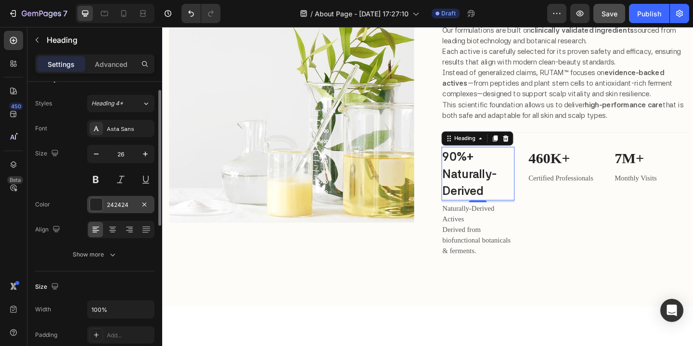
click at [99, 203] on div at bounding box center [96, 204] width 13 height 13
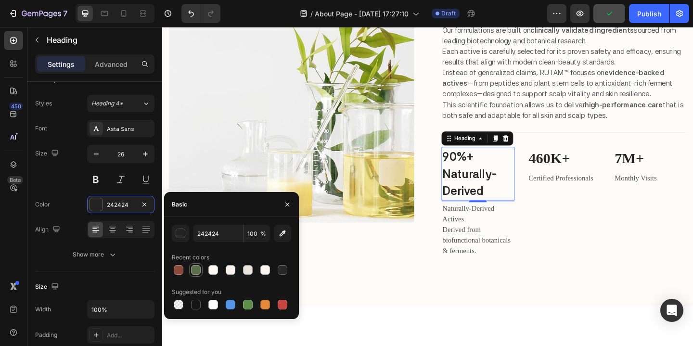
click at [195, 271] on div at bounding box center [196, 270] width 10 height 10
type input "5C6F4B"
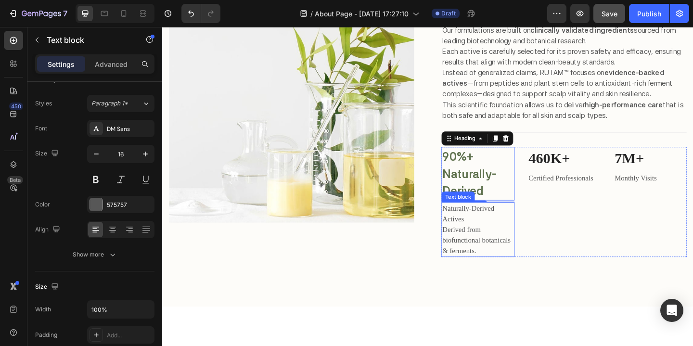
click at [509, 244] on p "Naturally-Derived Actives Derived from biofunctional botanicals & ferments." at bounding box center [506, 248] width 78 height 58
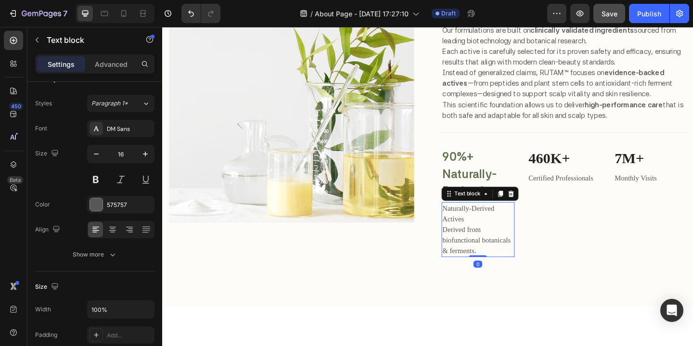
scroll to position [0, 0]
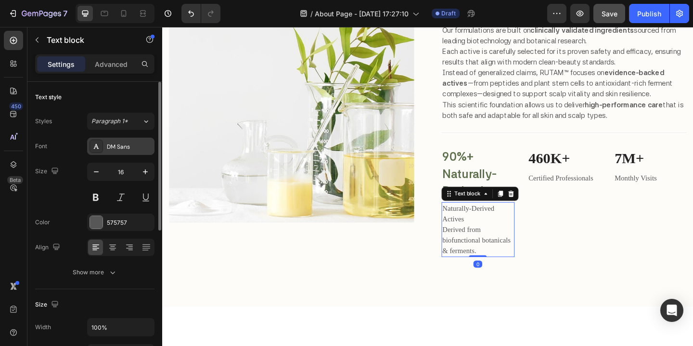
click at [133, 146] on div "DM Sans" at bounding box center [129, 147] width 45 height 9
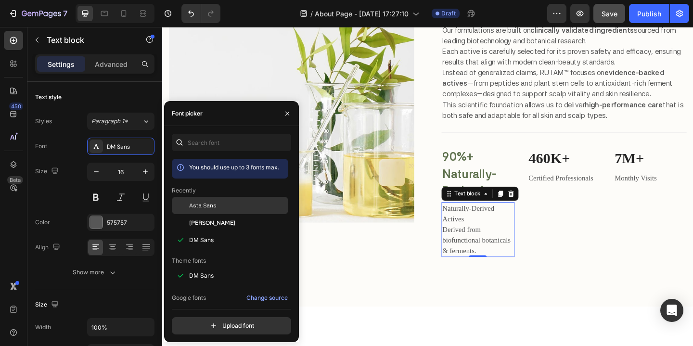
click at [213, 206] on span "Asta Sans" at bounding box center [202, 205] width 27 height 9
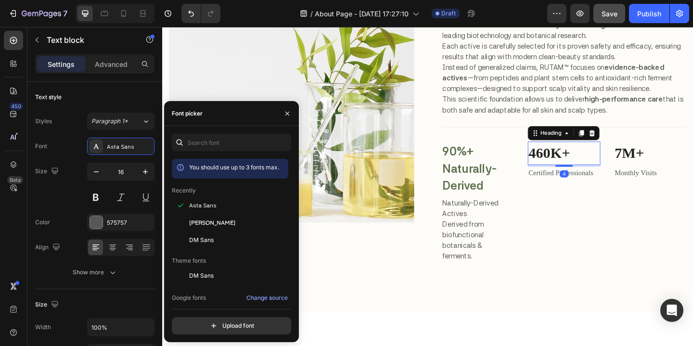
click at [595, 160] on p "460K+" at bounding box center [600, 165] width 78 height 24
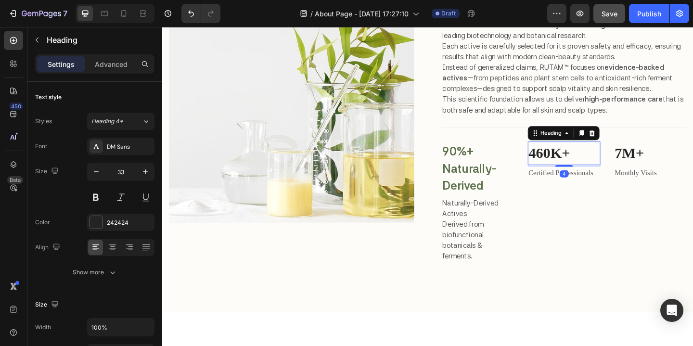
click at [606, 161] on p "460K+" at bounding box center [600, 165] width 78 height 24
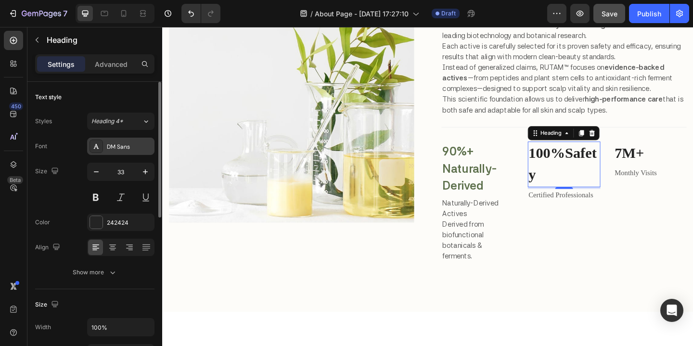
click at [139, 145] on div "DM Sans" at bounding box center [129, 147] width 45 height 9
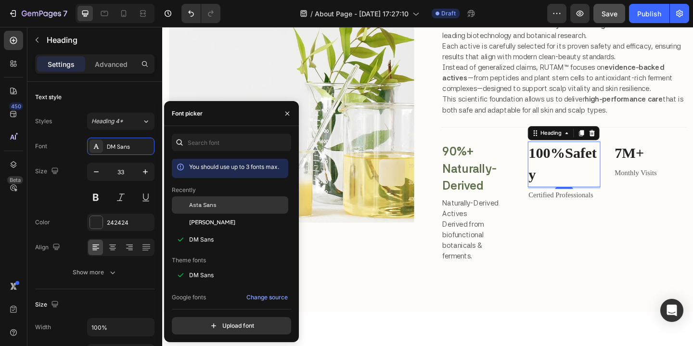
click at [226, 207] on div "Asta Sans" at bounding box center [237, 205] width 97 height 9
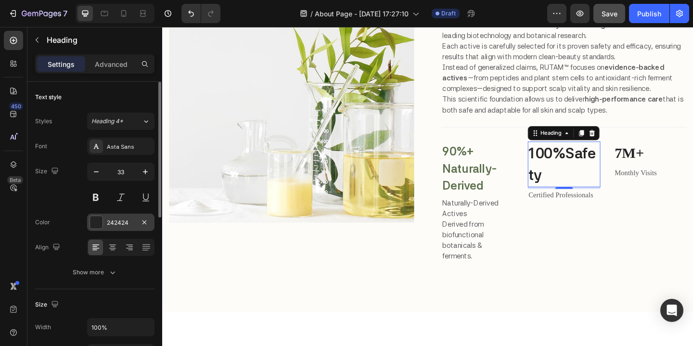
click at [98, 220] on div at bounding box center [96, 222] width 13 height 13
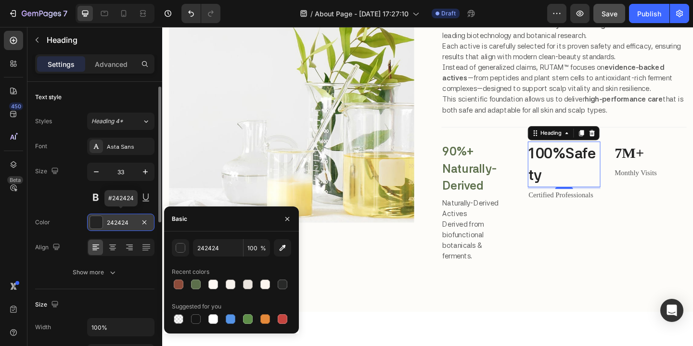
scroll to position [0, 0]
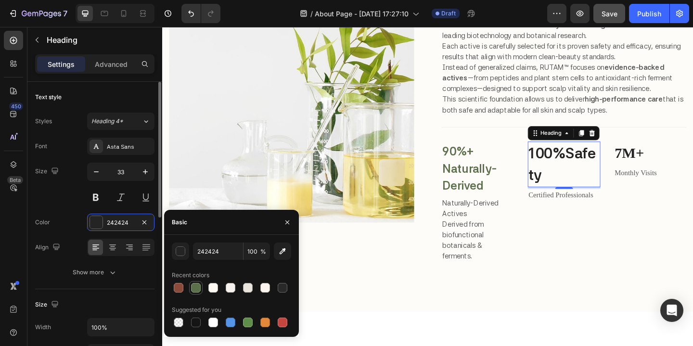
click at [195, 287] on div at bounding box center [196, 288] width 10 height 10
type input "5C6F4B"
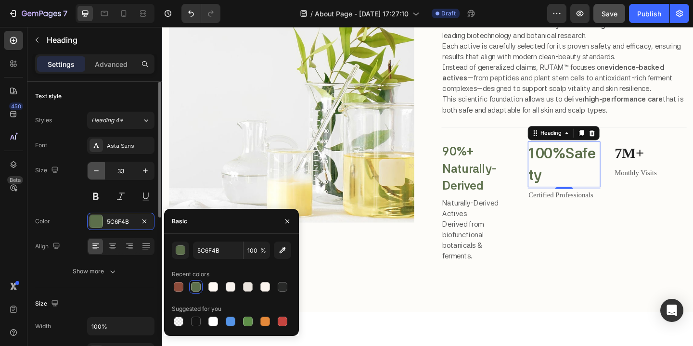
click at [95, 169] on icon "button" at bounding box center [96, 171] width 10 height 10
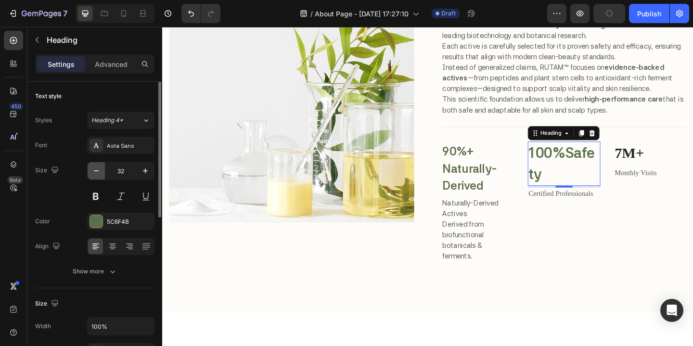
click at [95, 169] on icon "button" at bounding box center [96, 171] width 10 height 10
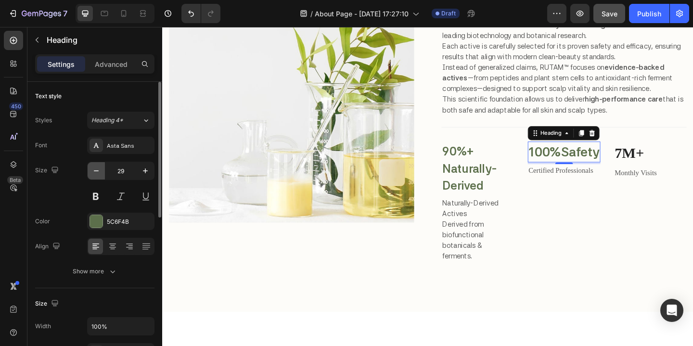
click at [95, 169] on icon "button" at bounding box center [96, 171] width 10 height 10
type input "28"
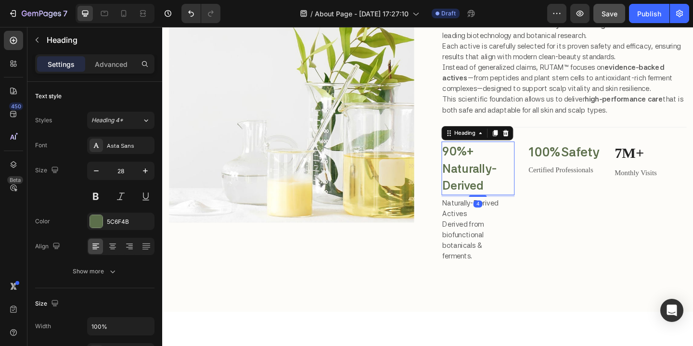
click at [510, 182] on p "90%+ Naturally-Derived" at bounding box center [506, 181] width 78 height 56
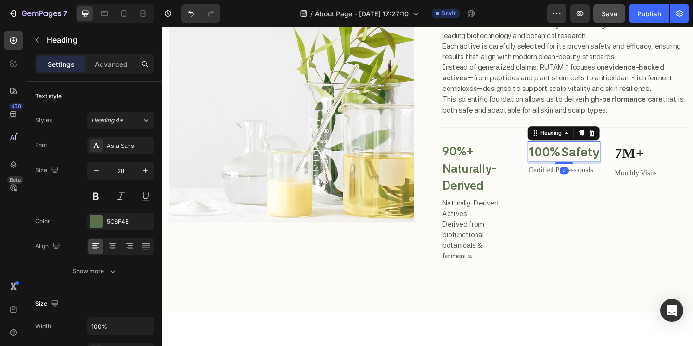
click at [573, 173] on p "⁠⁠⁠⁠⁠⁠⁠ 100% Safety" at bounding box center [600, 163] width 78 height 20
click at [96, 169] on icon "button" at bounding box center [96, 171] width 10 height 10
type input "27"
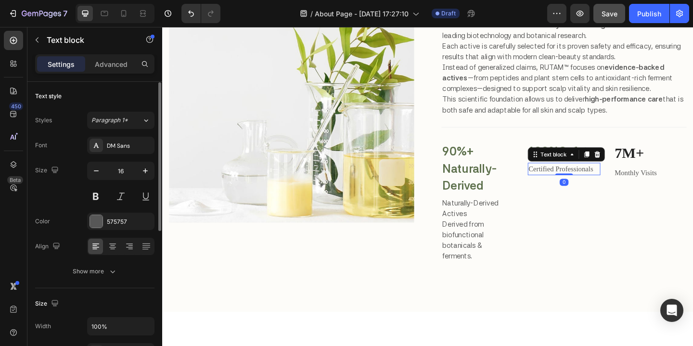
click at [607, 183] on p "Certified Professionals" at bounding box center [600, 182] width 78 height 12
click at [631, 181] on p "Certified Professionals" at bounding box center [600, 182] width 78 height 12
click at [138, 151] on div "DM Sans" at bounding box center [120, 146] width 67 height 17
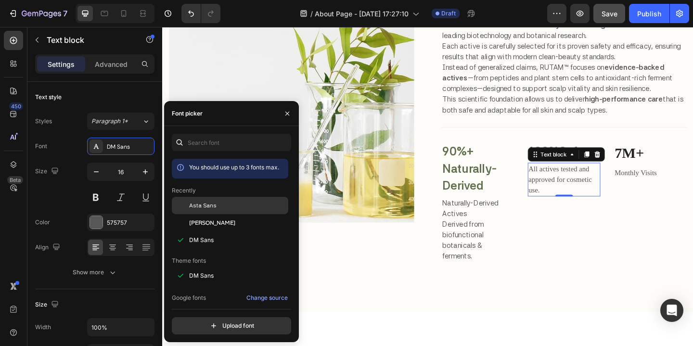
click at [215, 208] on span "Asta Sans" at bounding box center [202, 205] width 27 height 9
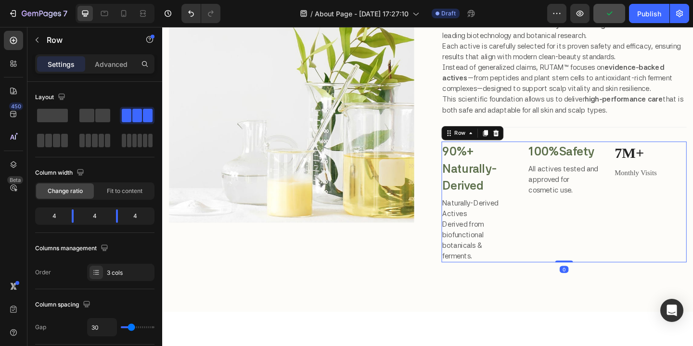
click at [582, 258] on div "⁠⁠⁠⁠⁠⁠⁠ 100% Safety Heading All actives tested and approved for cosmetic use. T…" at bounding box center [599, 217] width 79 height 131
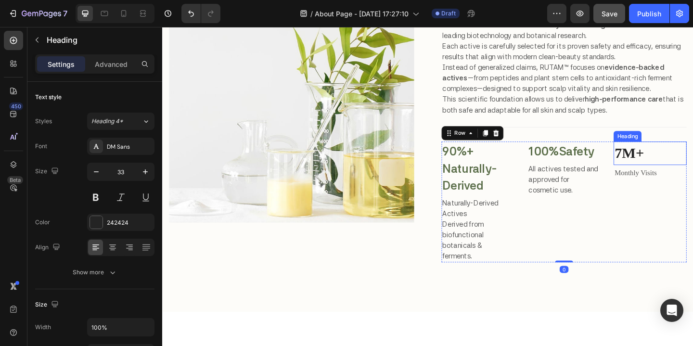
click at [670, 168] on p "7M+" at bounding box center [693, 165] width 78 height 24
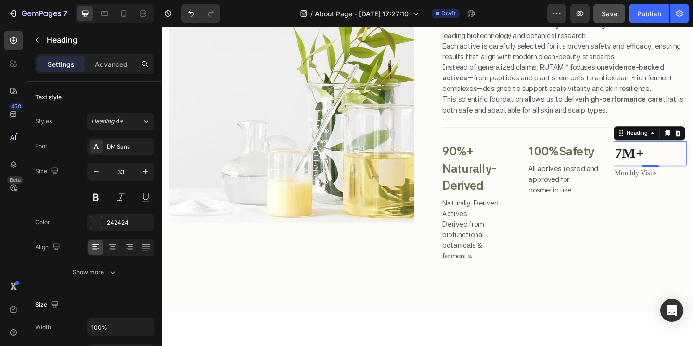
click at [689, 166] on p "7M+" at bounding box center [693, 165] width 78 height 24
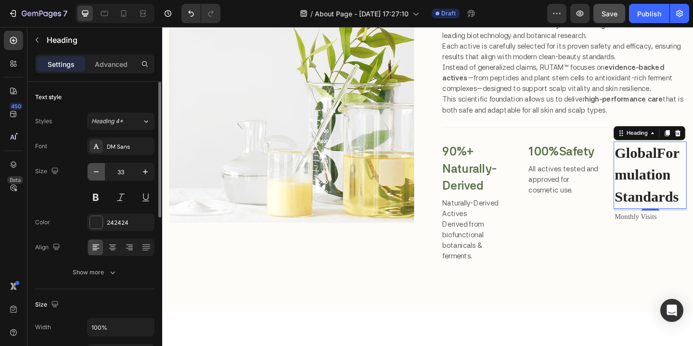
click at [97, 170] on icon "button" at bounding box center [96, 172] width 10 height 10
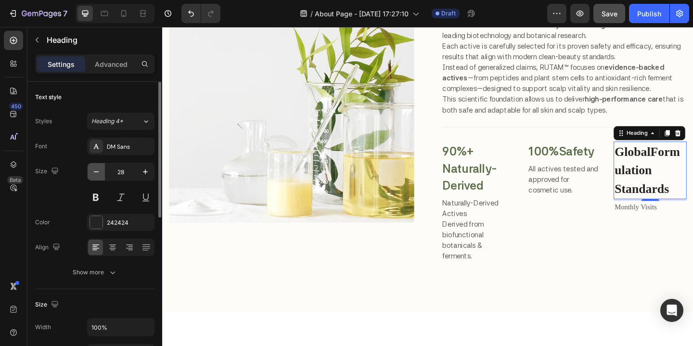
click at [97, 169] on icon "button" at bounding box center [96, 172] width 10 height 10
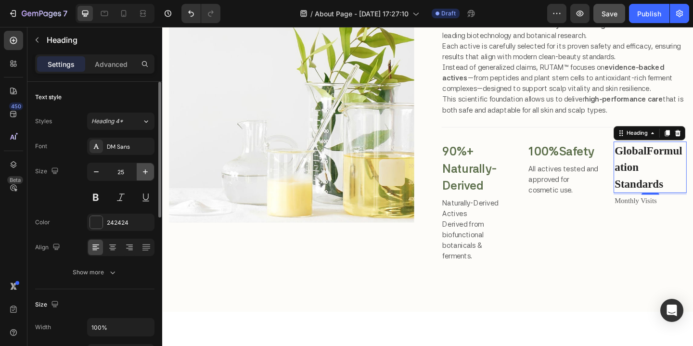
click at [146, 170] on icon "button" at bounding box center [146, 172] width 10 height 10
type input "26"
click at [130, 221] on div "242424" at bounding box center [121, 223] width 28 height 9
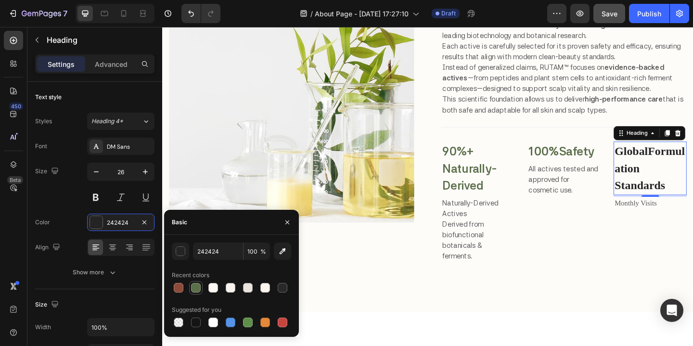
click at [197, 287] on div at bounding box center [196, 288] width 10 height 10
type input "5C6F4B"
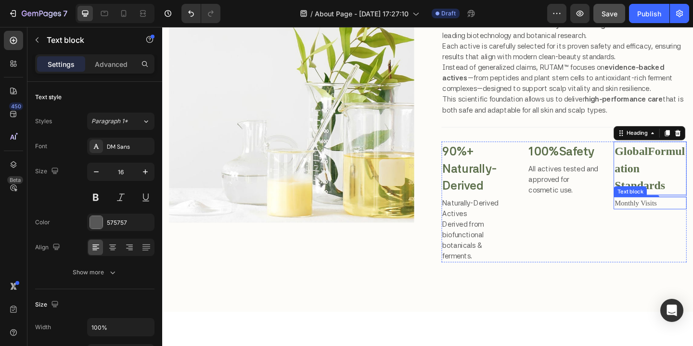
click at [690, 224] on div "Monthly Visits Text block" at bounding box center [692, 218] width 79 height 13
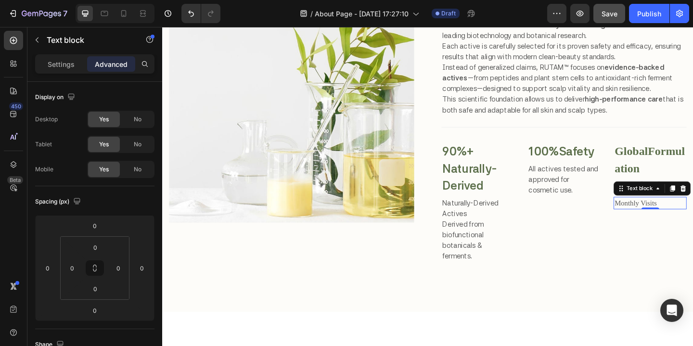
click at [693, 217] on p "Monthly Visits" at bounding box center [693, 219] width 78 height 12
click at [693, 218] on p "Monthly" at bounding box center [693, 219] width 78 height 12
